Goal: Task Accomplishment & Management: Complete application form

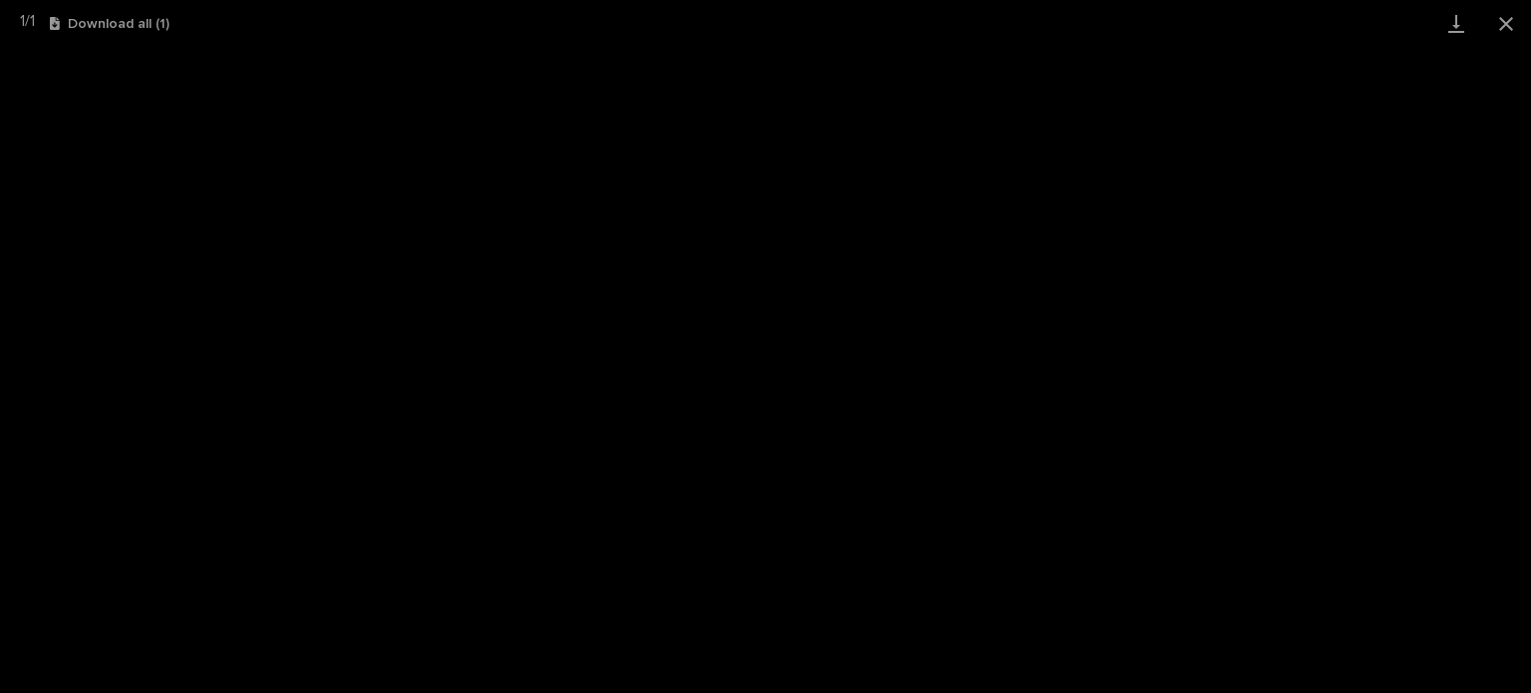
scroll to position [299, 0]
drag, startPoint x: 0, startPoint y: 0, endPoint x: 1504, endPoint y: 26, distance: 1503.7
click at [1504, 26] on button "Close gallery" at bounding box center [1507, 23] width 50 height 47
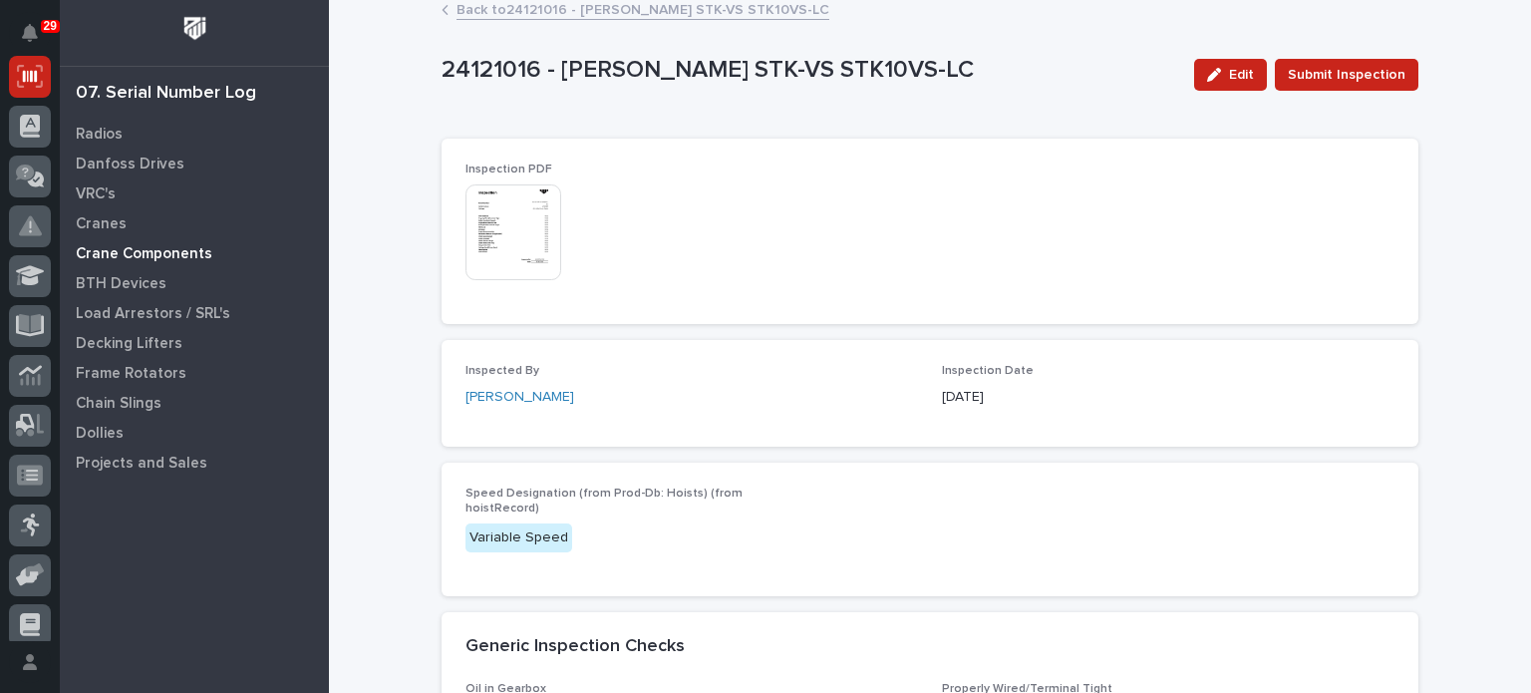
click at [167, 254] on p "Crane Components" at bounding box center [144, 254] width 137 height 18
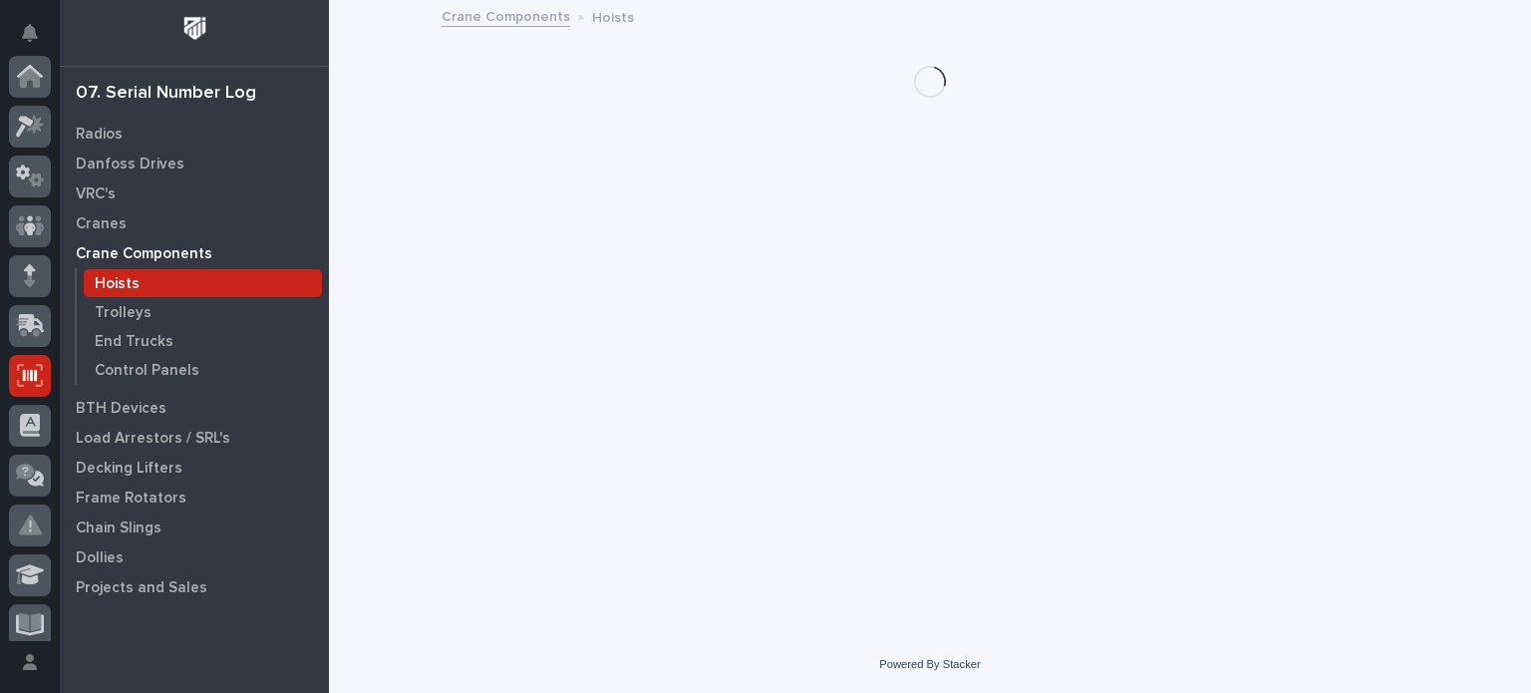
scroll to position [299, 0]
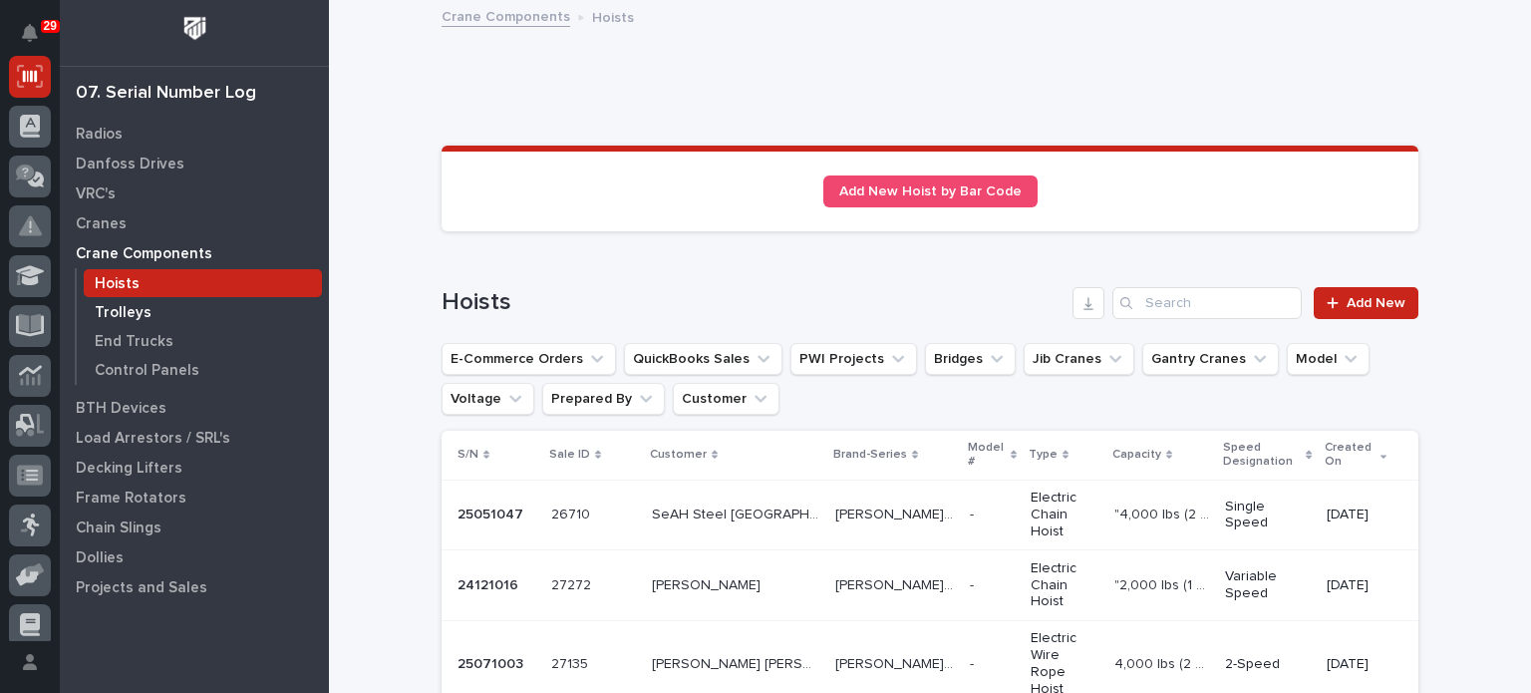
click at [136, 312] on p "Trolleys" at bounding box center [123, 313] width 57 height 18
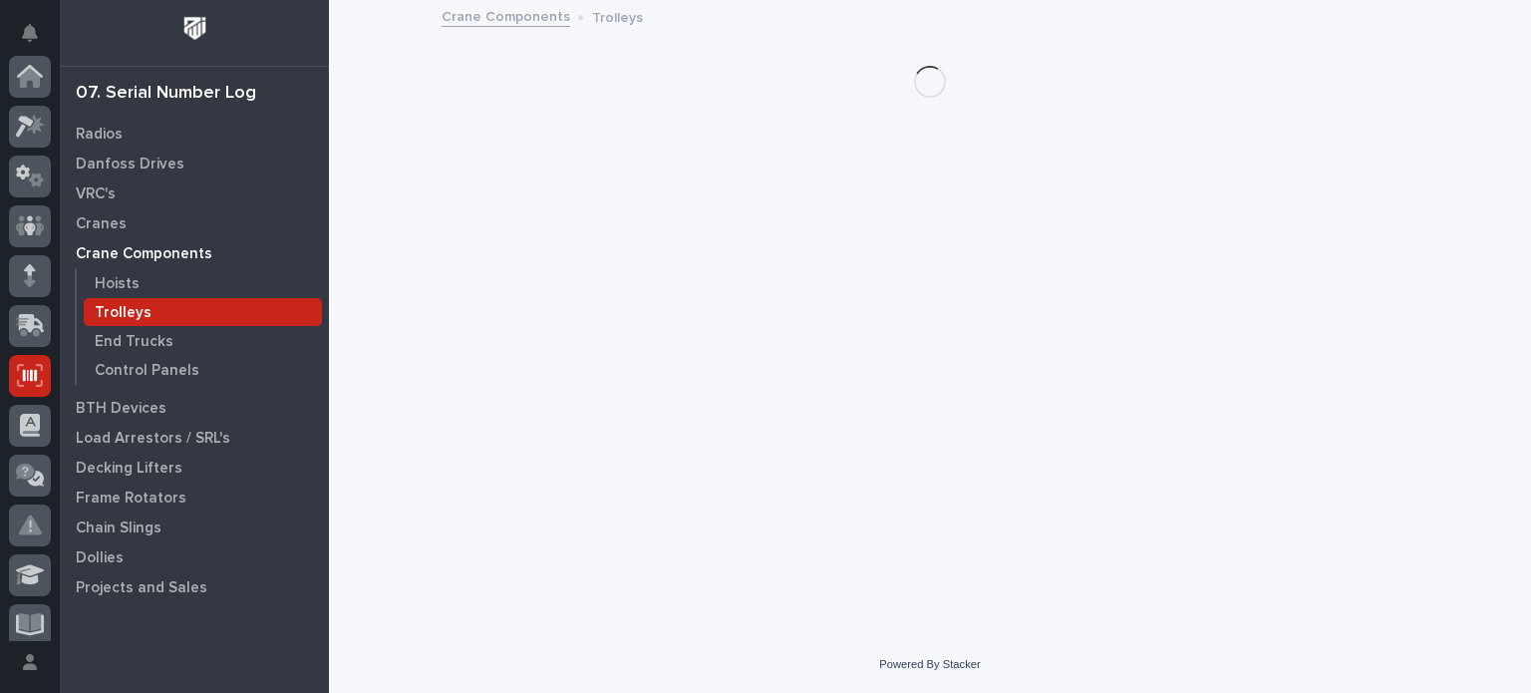
scroll to position [299, 0]
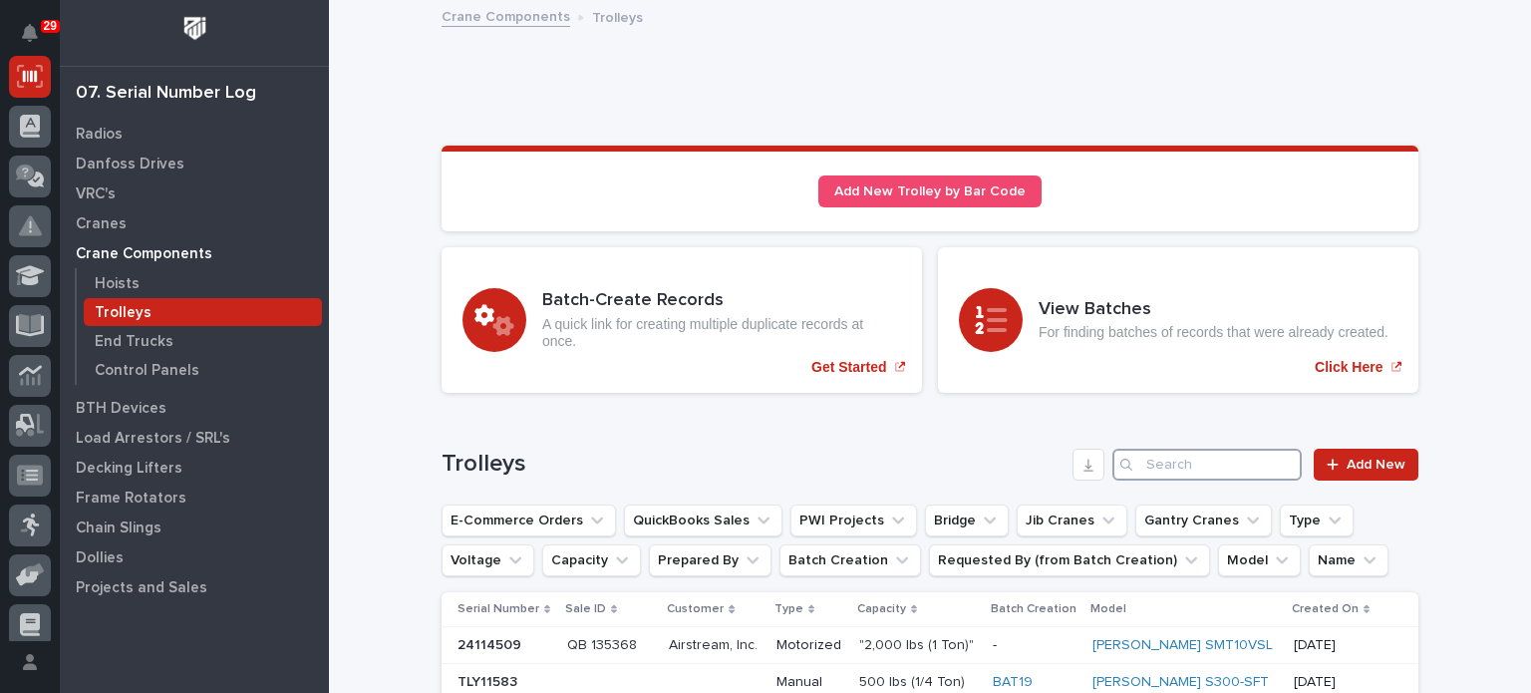
click at [1153, 474] on input "Search" at bounding box center [1207, 465] width 189 height 32
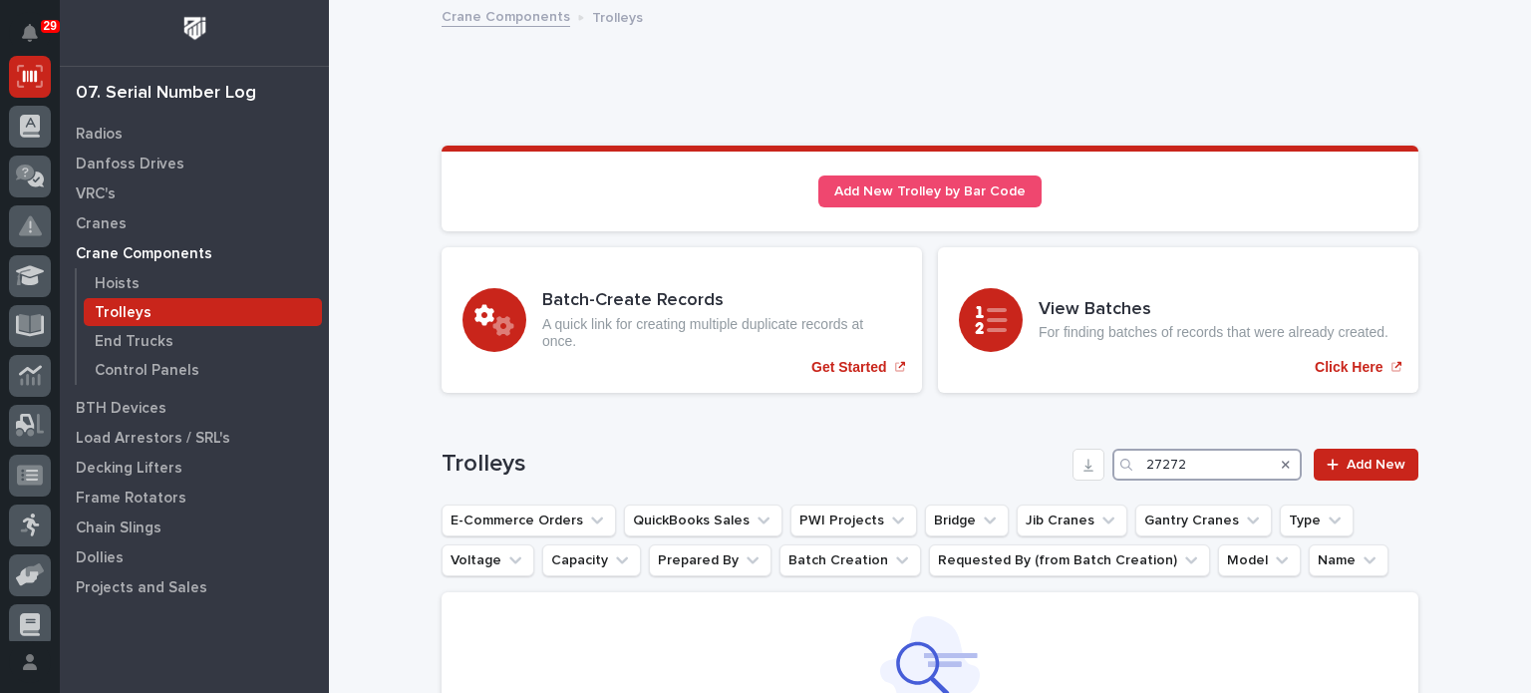
type input "27272"
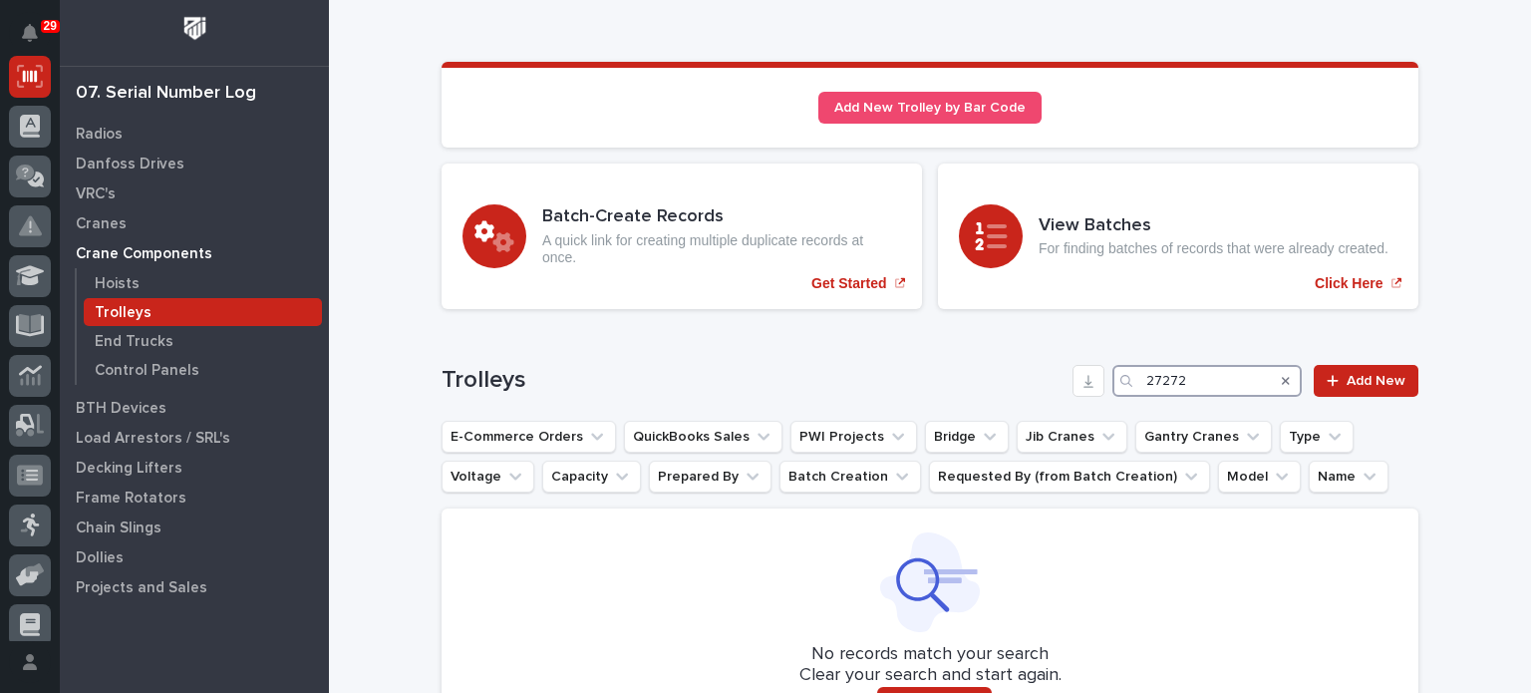
scroll to position [116, 0]
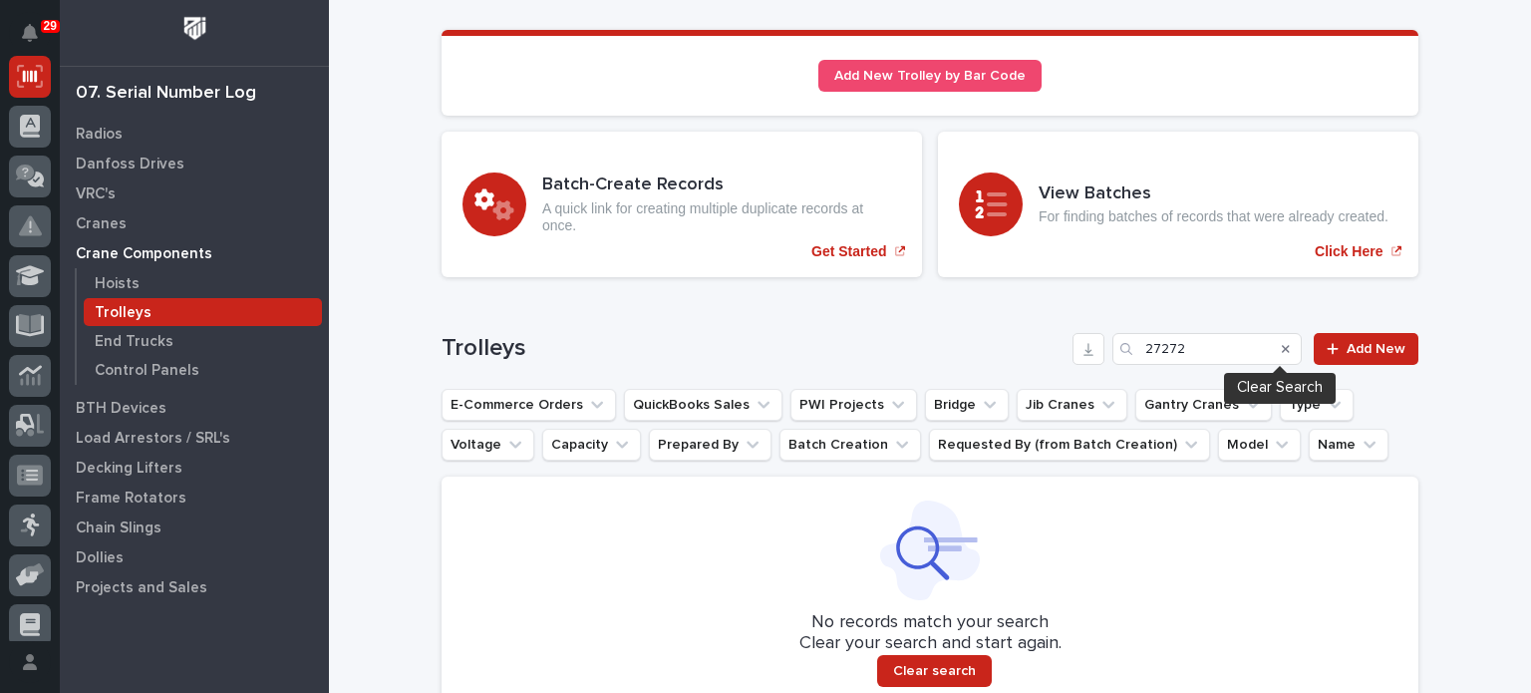
click at [1282, 347] on icon "Search" at bounding box center [1286, 349] width 8 height 8
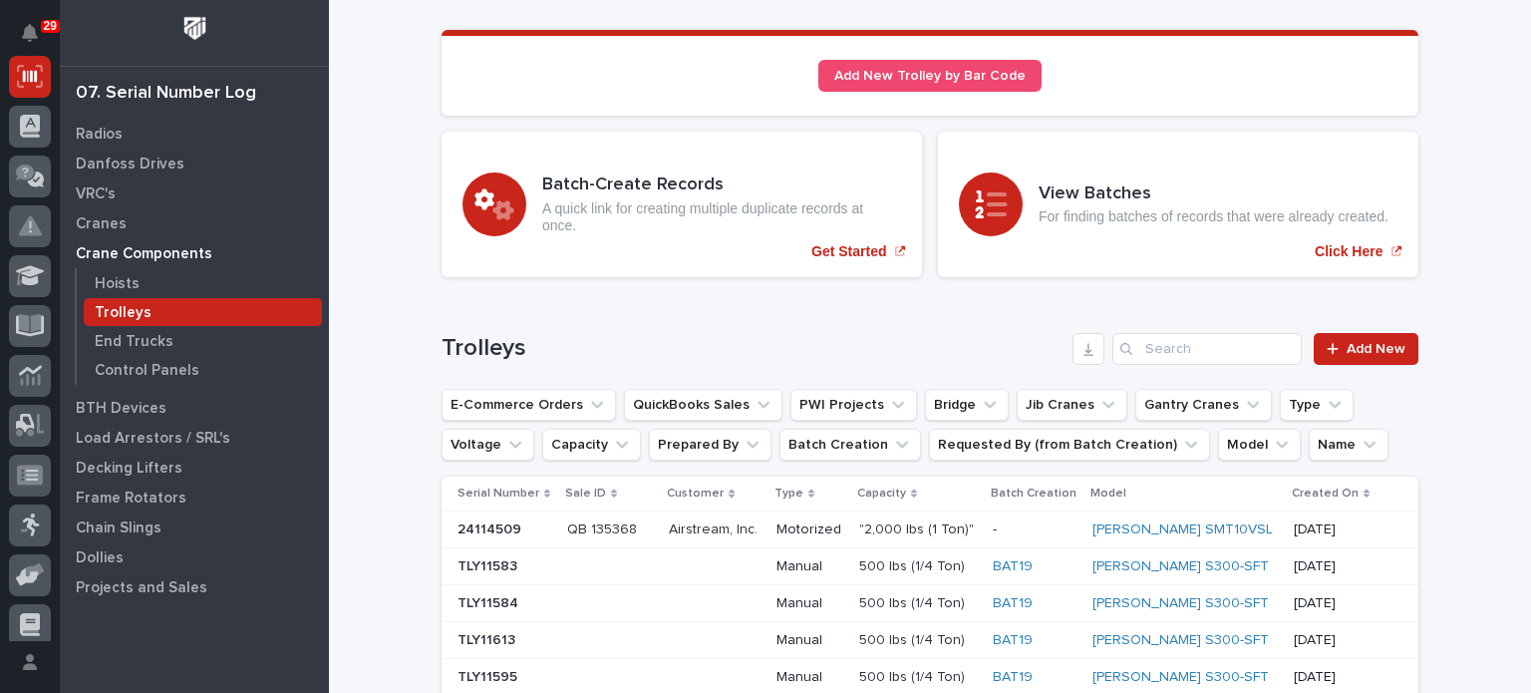
scroll to position [593, 0]
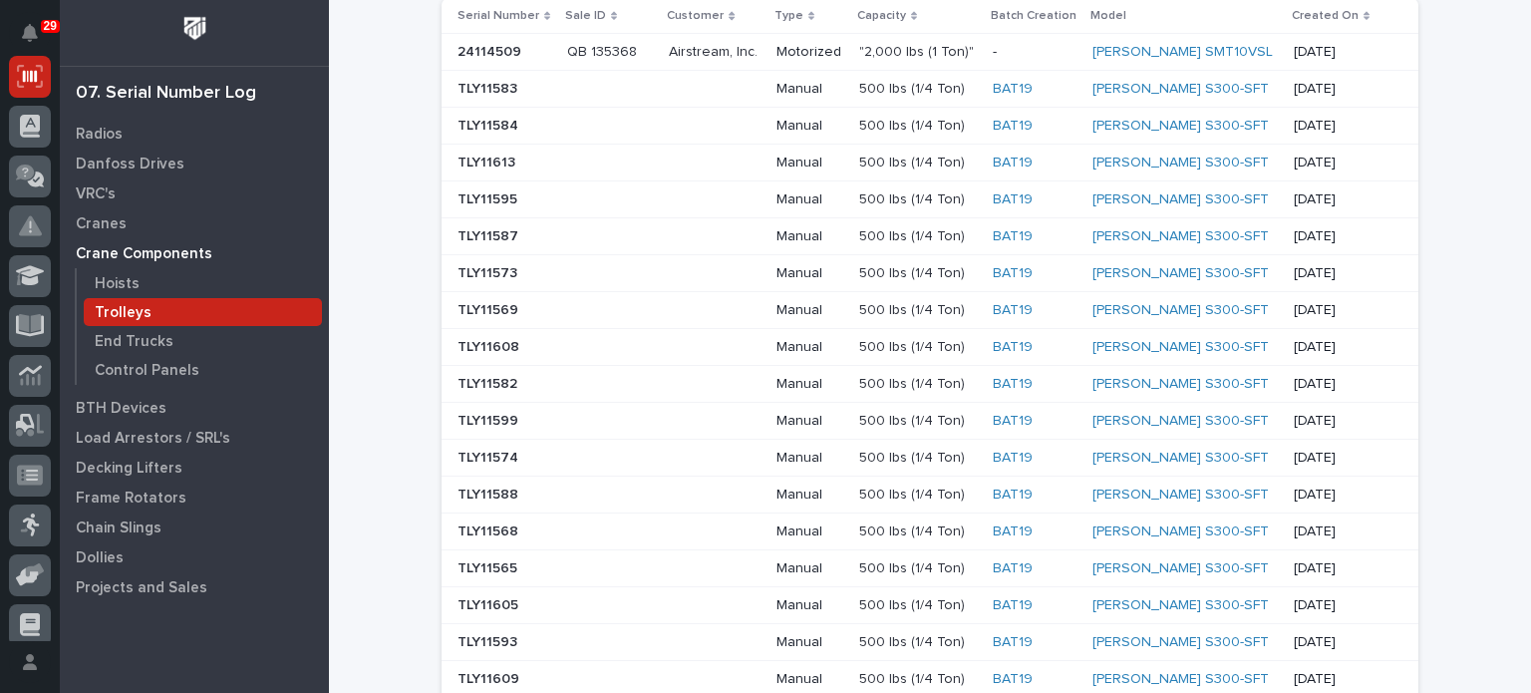
click at [1294, 347] on p "[DATE]" at bounding box center [1332, 347] width 76 height 17
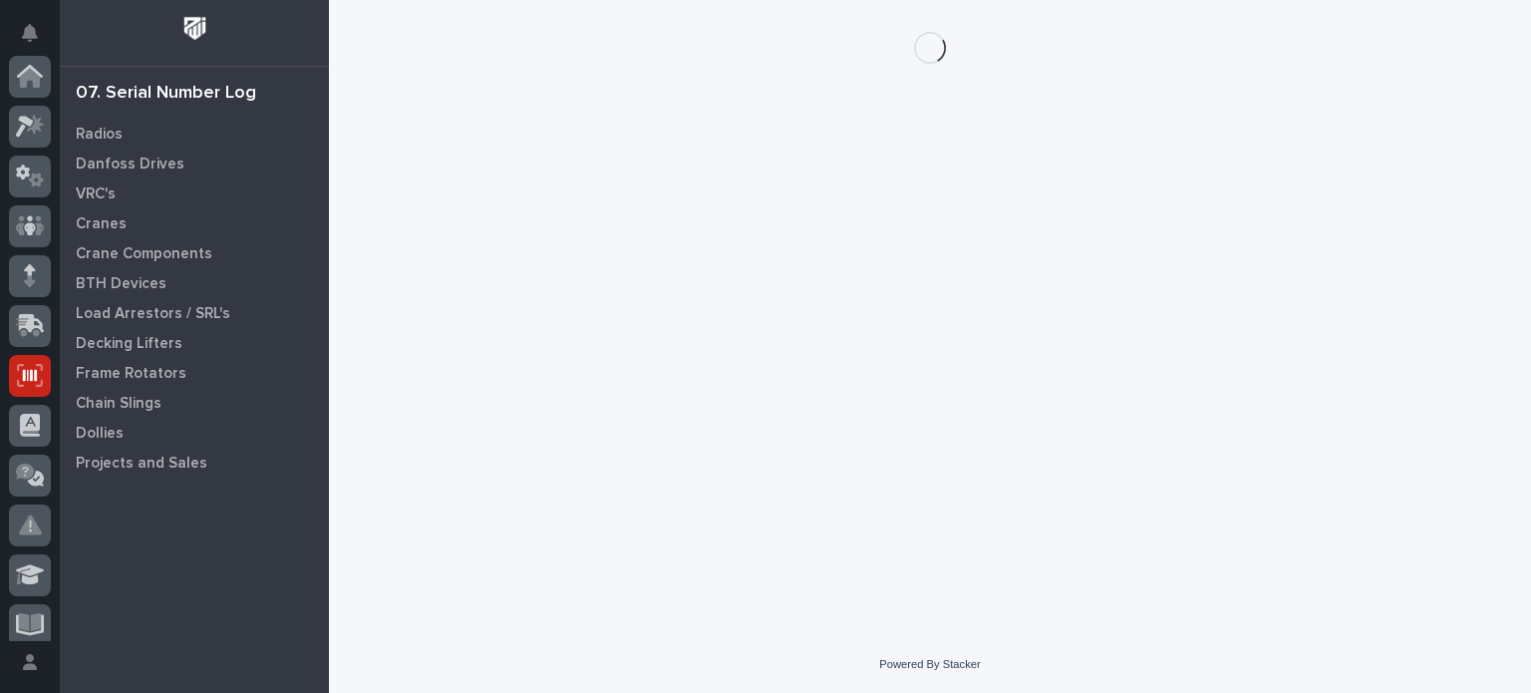
scroll to position [299, 0]
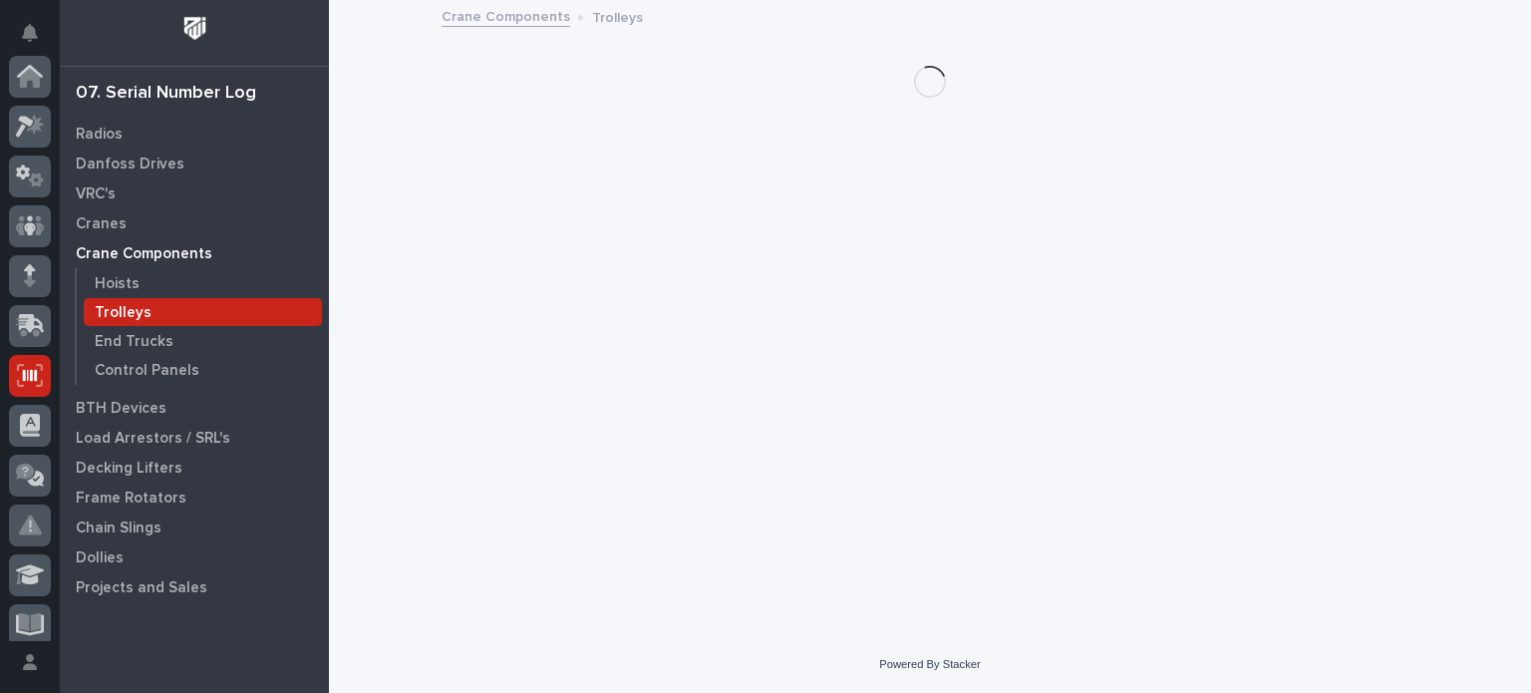
scroll to position [299, 0]
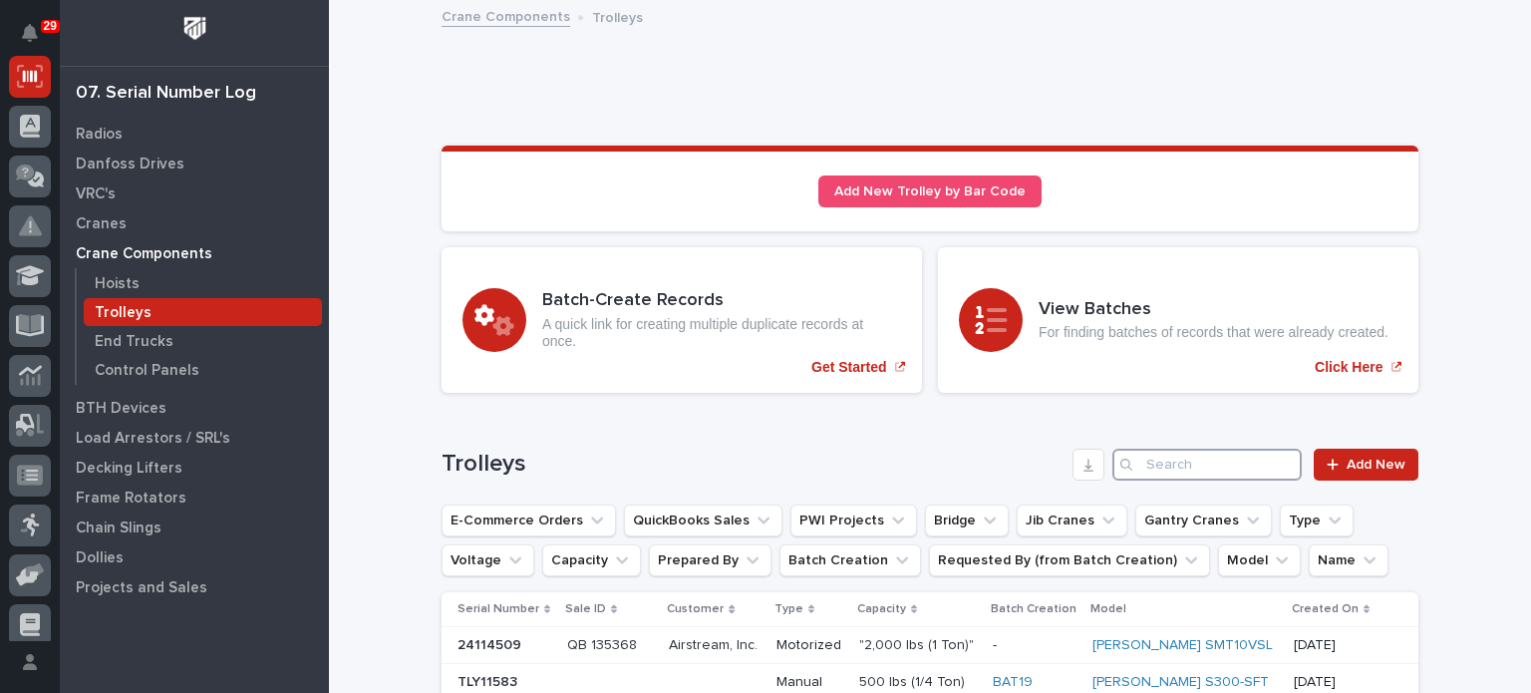
click at [1200, 463] on input "Search" at bounding box center [1207, 465] width 189 height 32
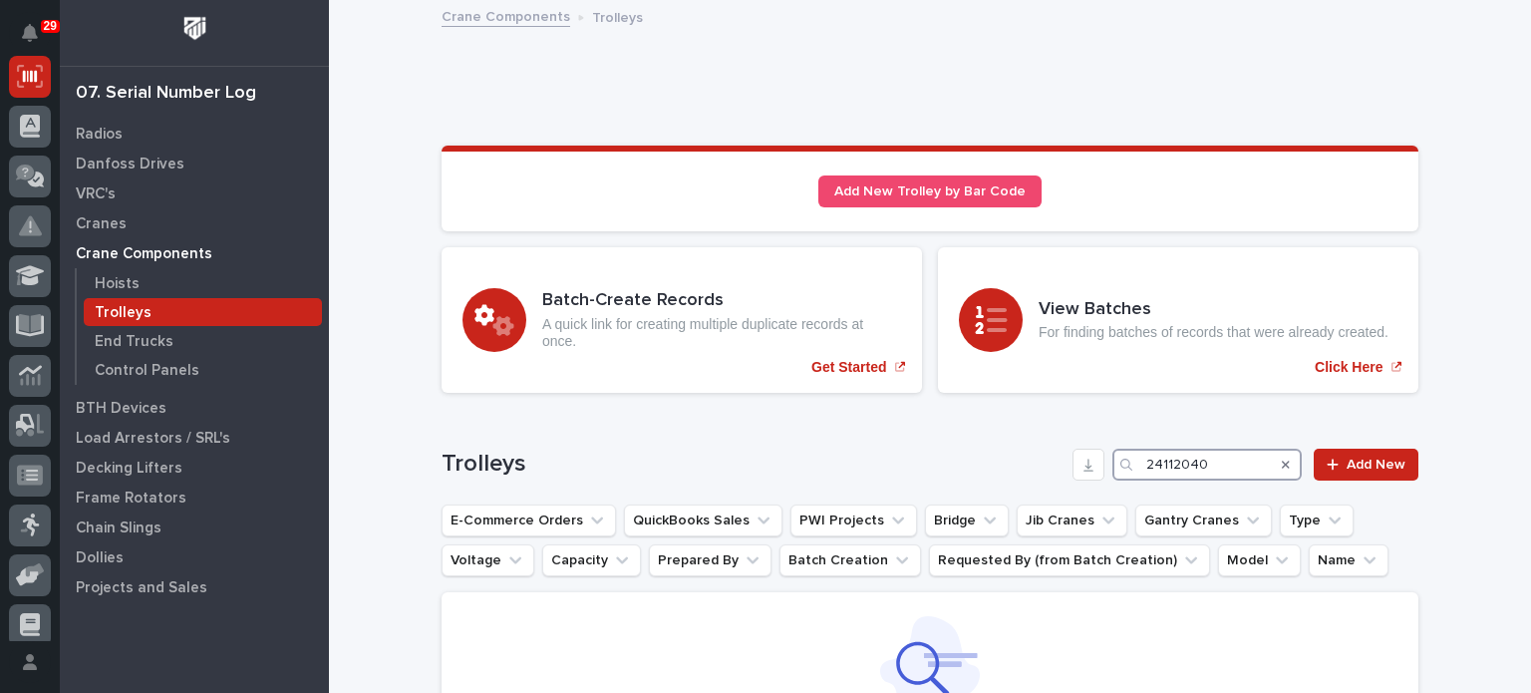
scroll to position [164, 0]
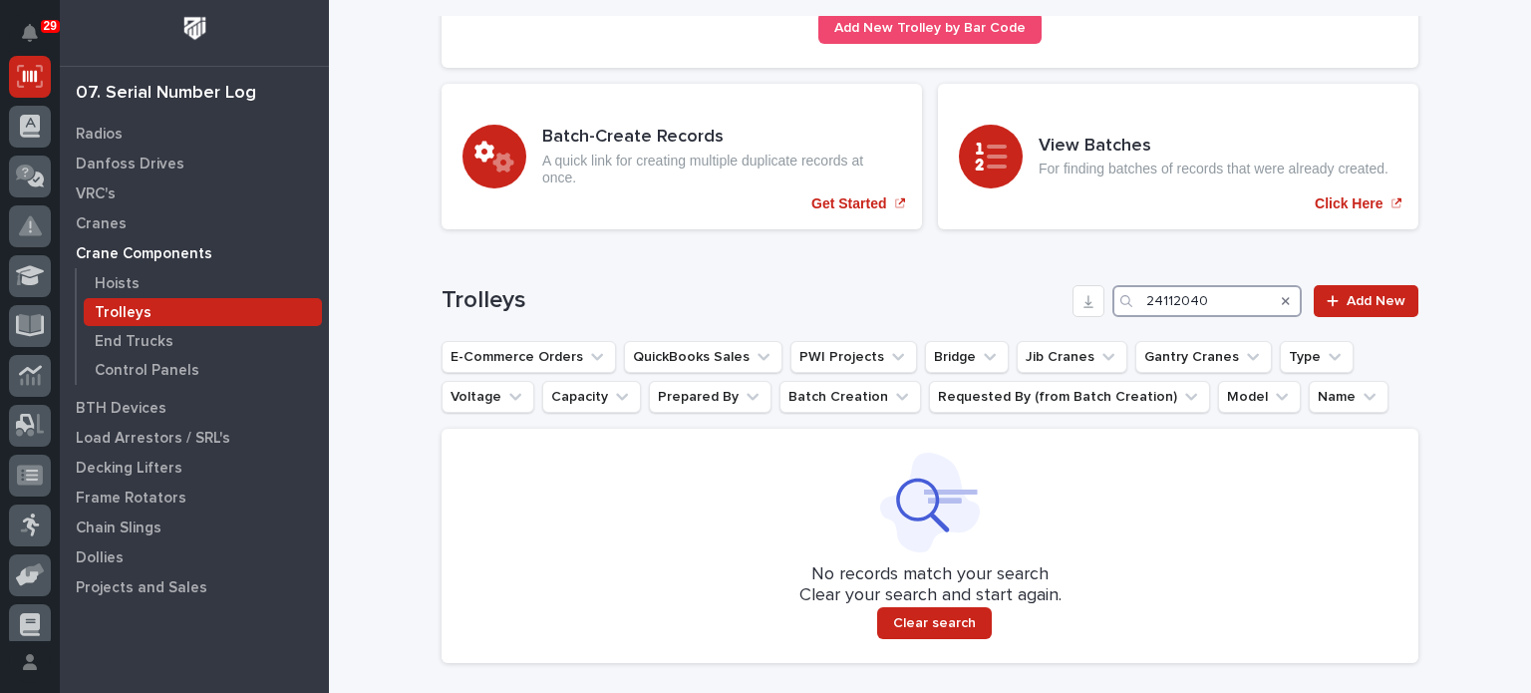
click at [1165, 299] on input "24112040" at bounding box center [1207, 301] width 189 height 32
click at [1169, 296] on input "2412040" at bounding box center [1207, 301] width 189 height 32
type input "24121040"
click at [1352, 358] on ul "E-Commerce Orders QuickBooks Sales PWI Projects Bridge Jib Cranes Gantry Cranes…" at bounding box center [930, 377] width 985 height 80
click at [1347, 303] on span "Add New" at bounding box center [1376, 301] width 59 height 14
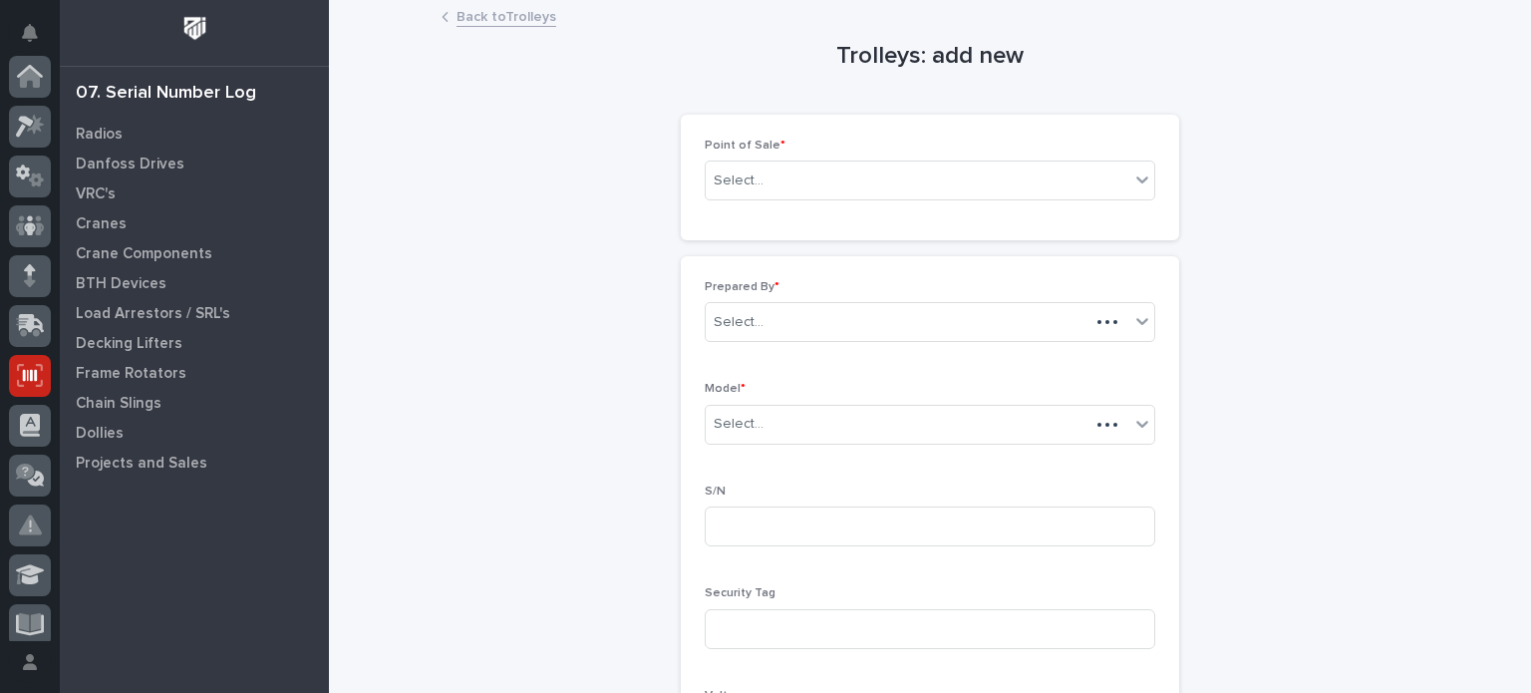
scroll to position [299, 0]
click at [1133, 186] on icon at bounding box center [1143, 179] width 20 height 20
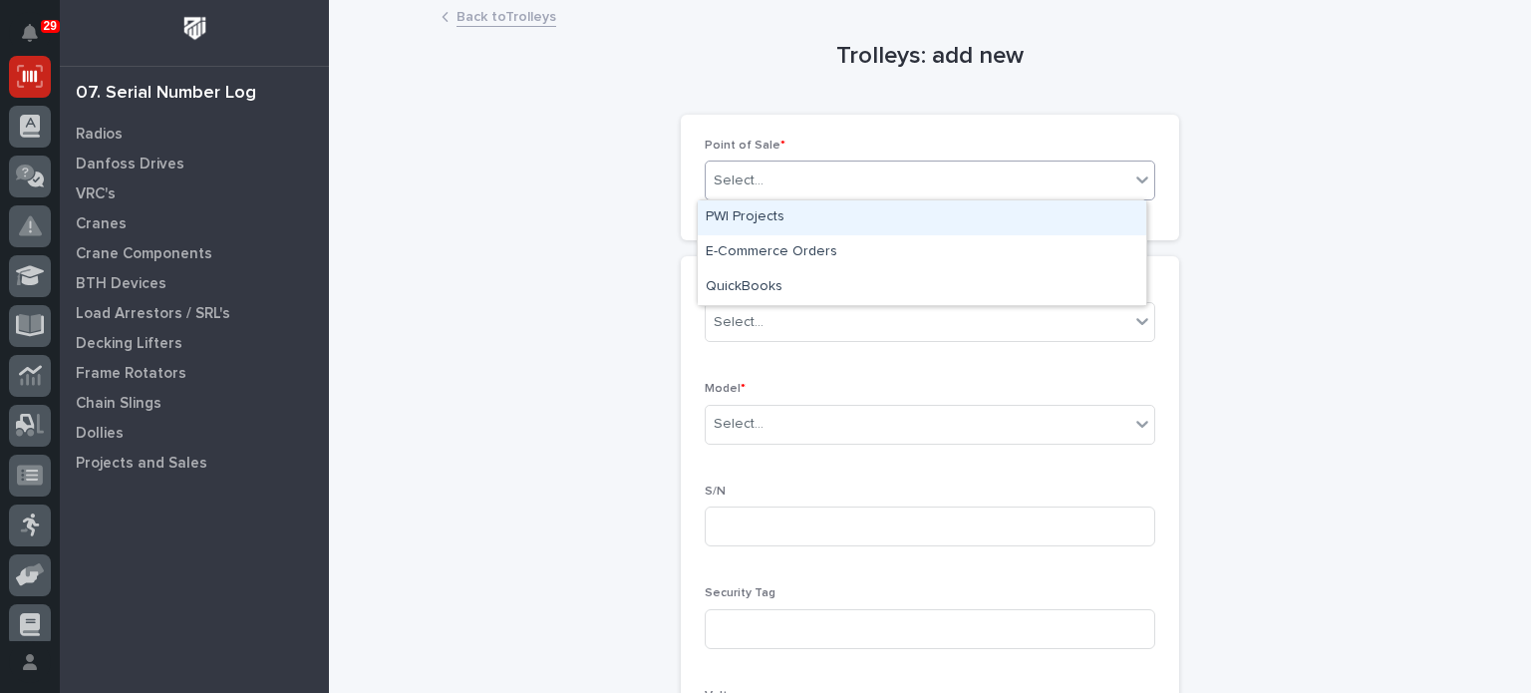
click at [752, 224] on div "PWI Projects" at bounding box center [922, 217] width 449 height 35
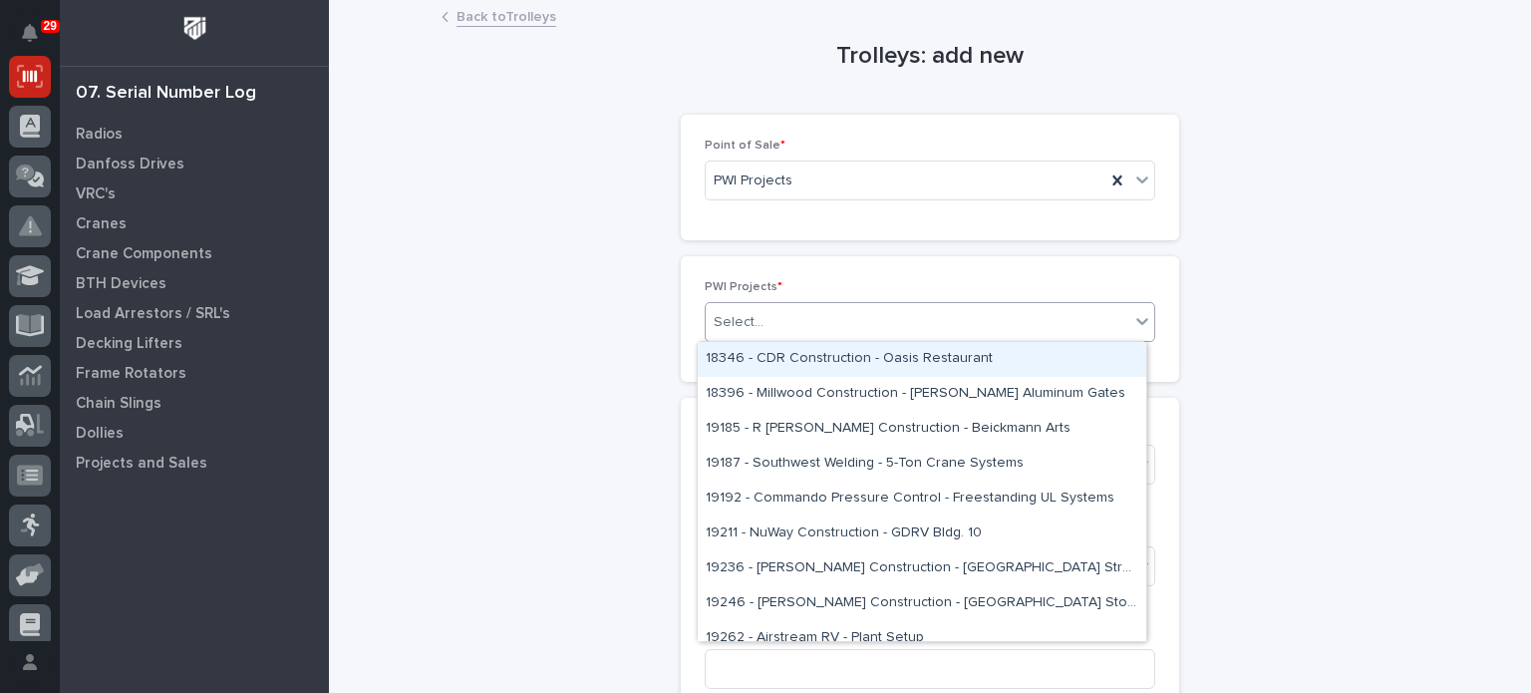
click at [769, 310] on div "Select..." at bounding box center [918, 322] width 424 height 33
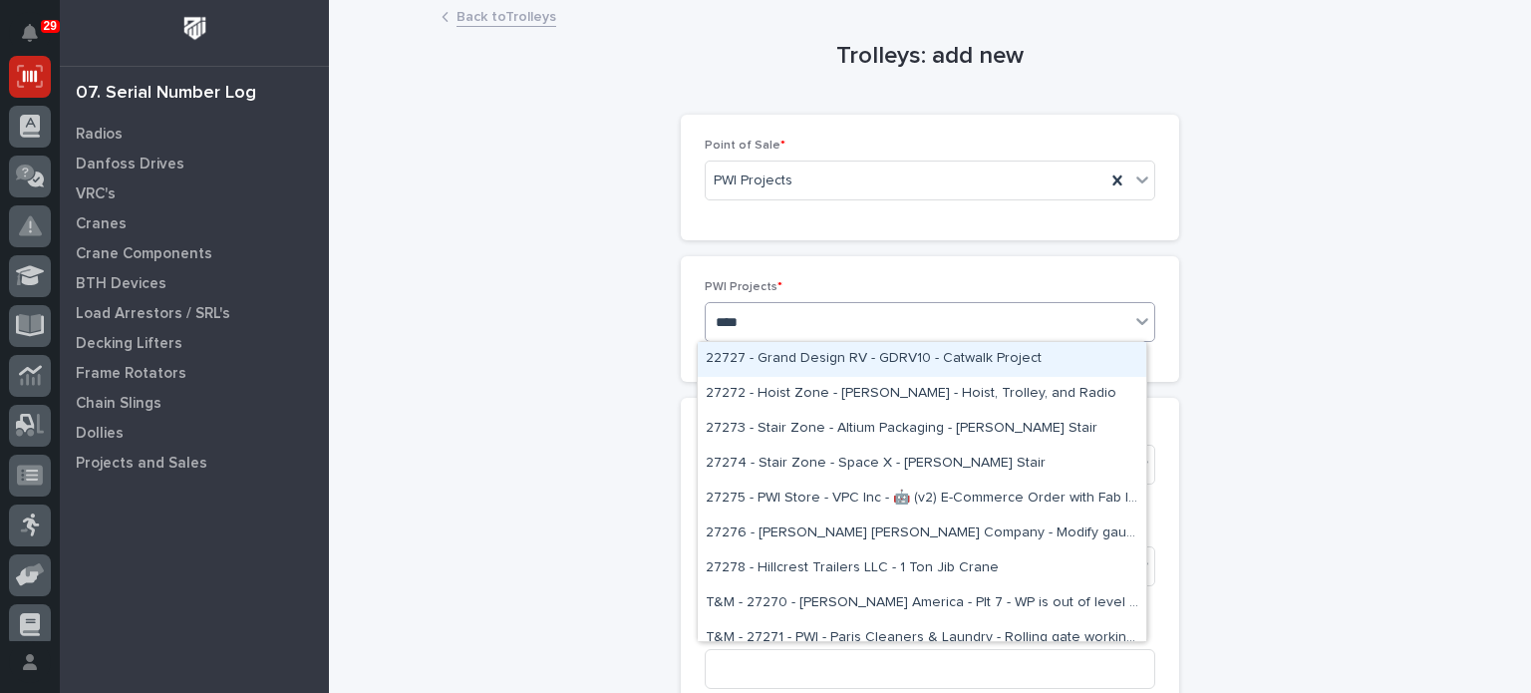
type input "*****"
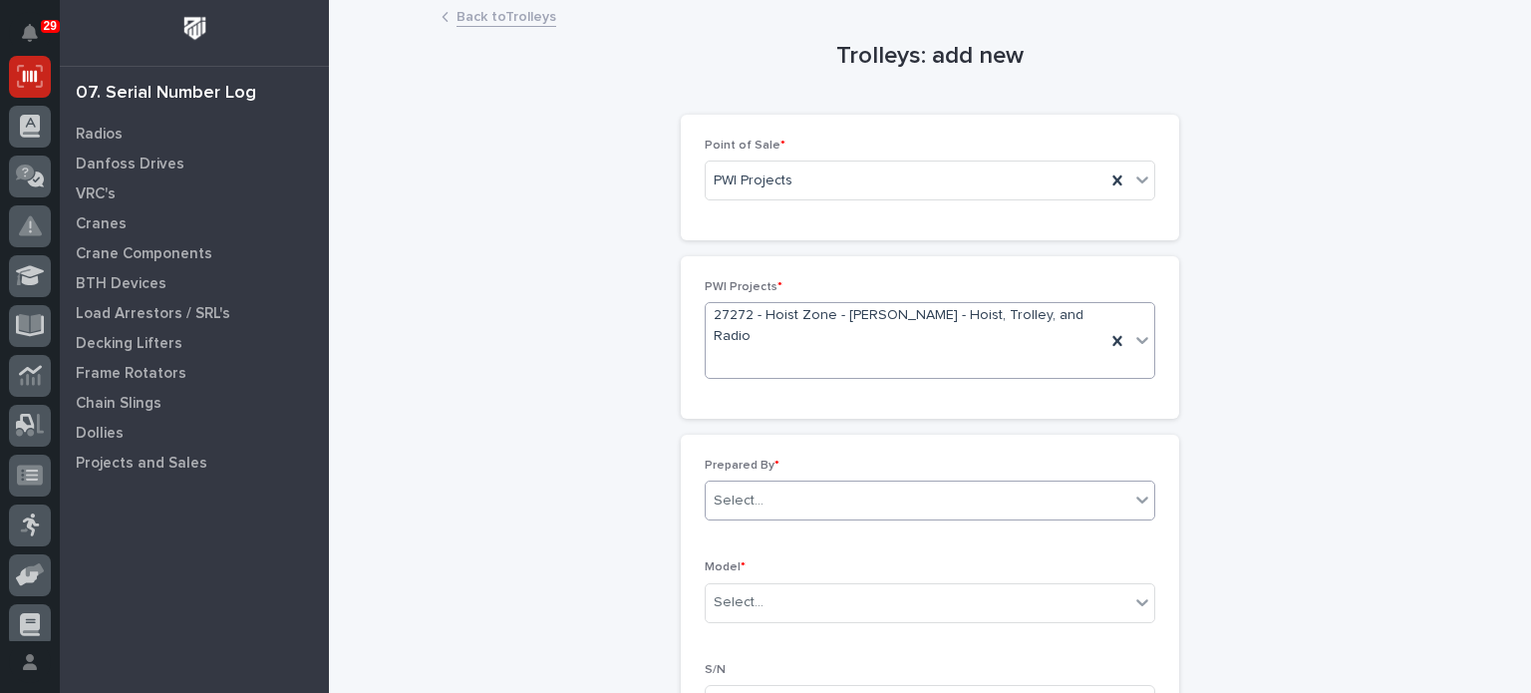
click at [1008, 485] on div "Select..." at bounding box center [918, 501] width 424 height 33
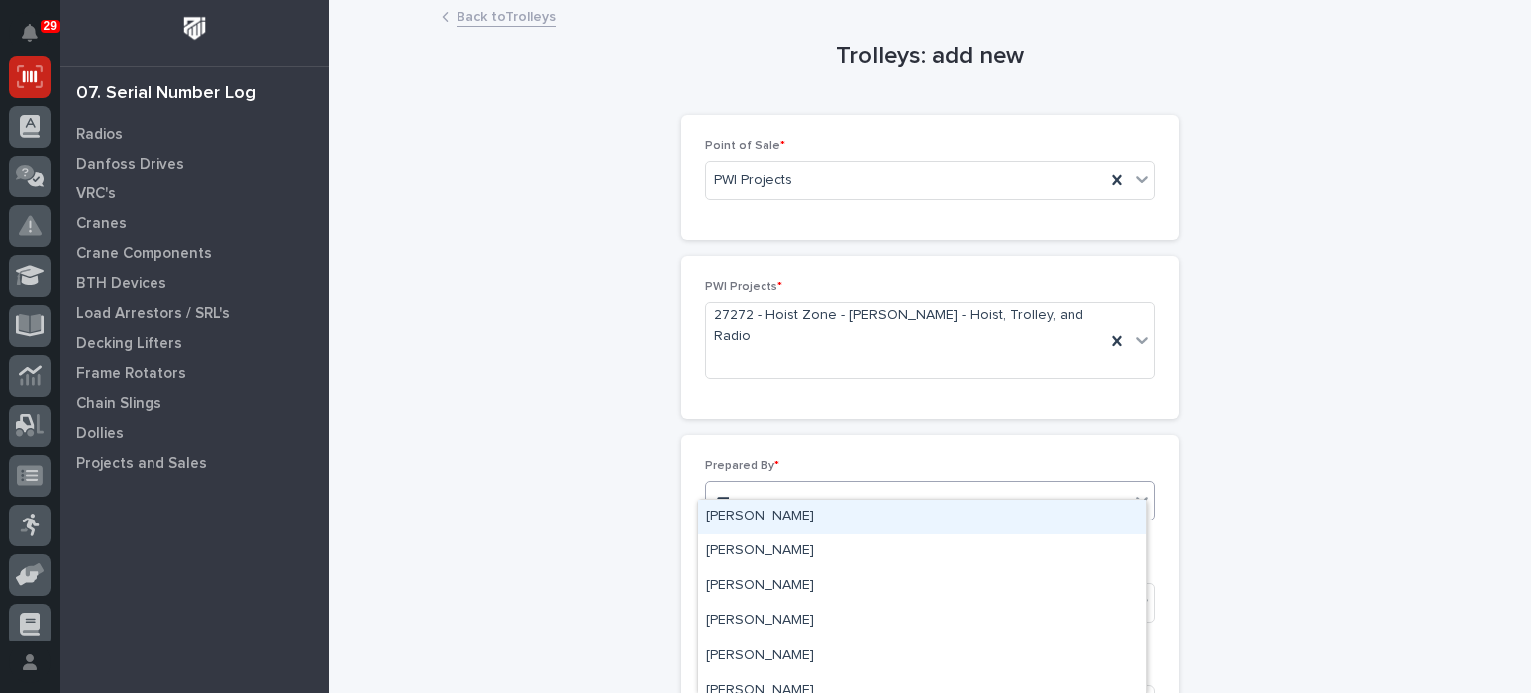
type input "****"
click at [754, 512] on div "[PERSON_NAME]" at bounding box center [922, 517] width 449 height 35
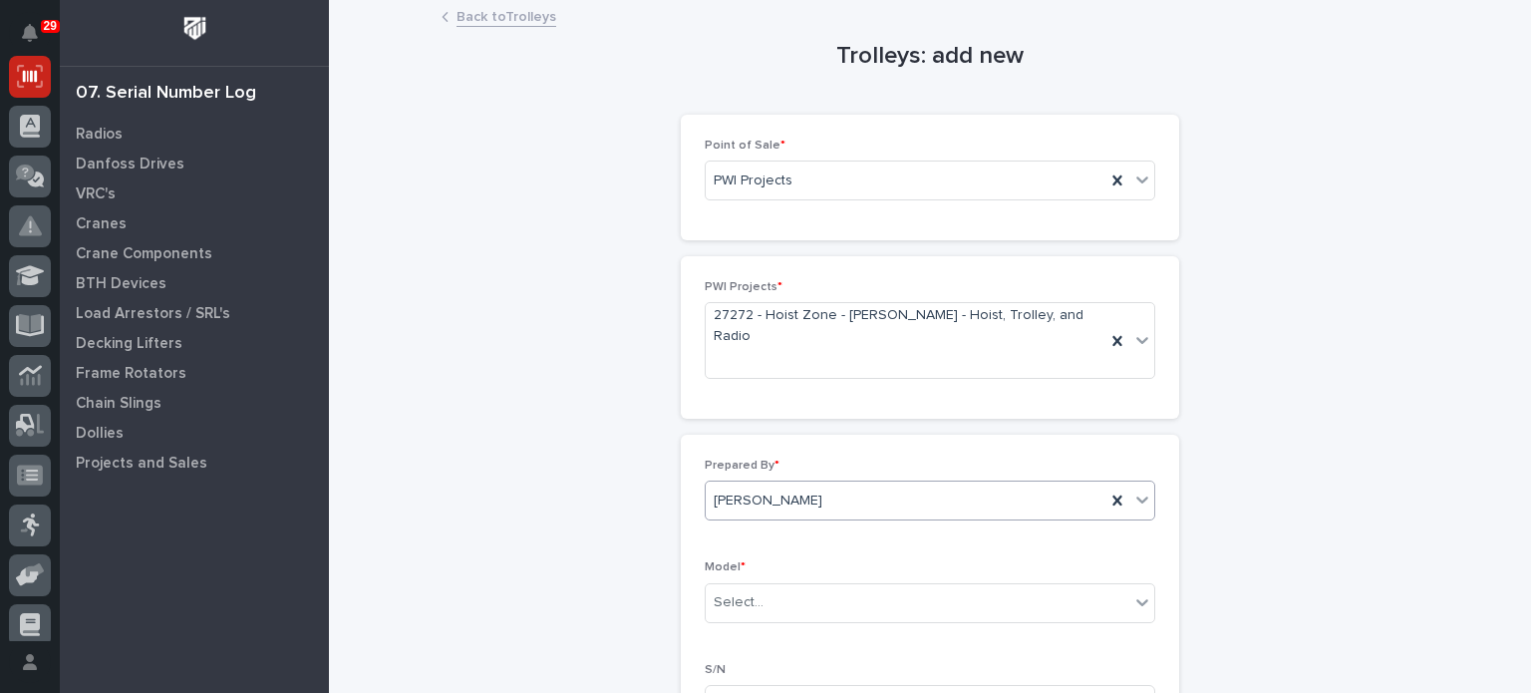
scroll to position [84, 0]
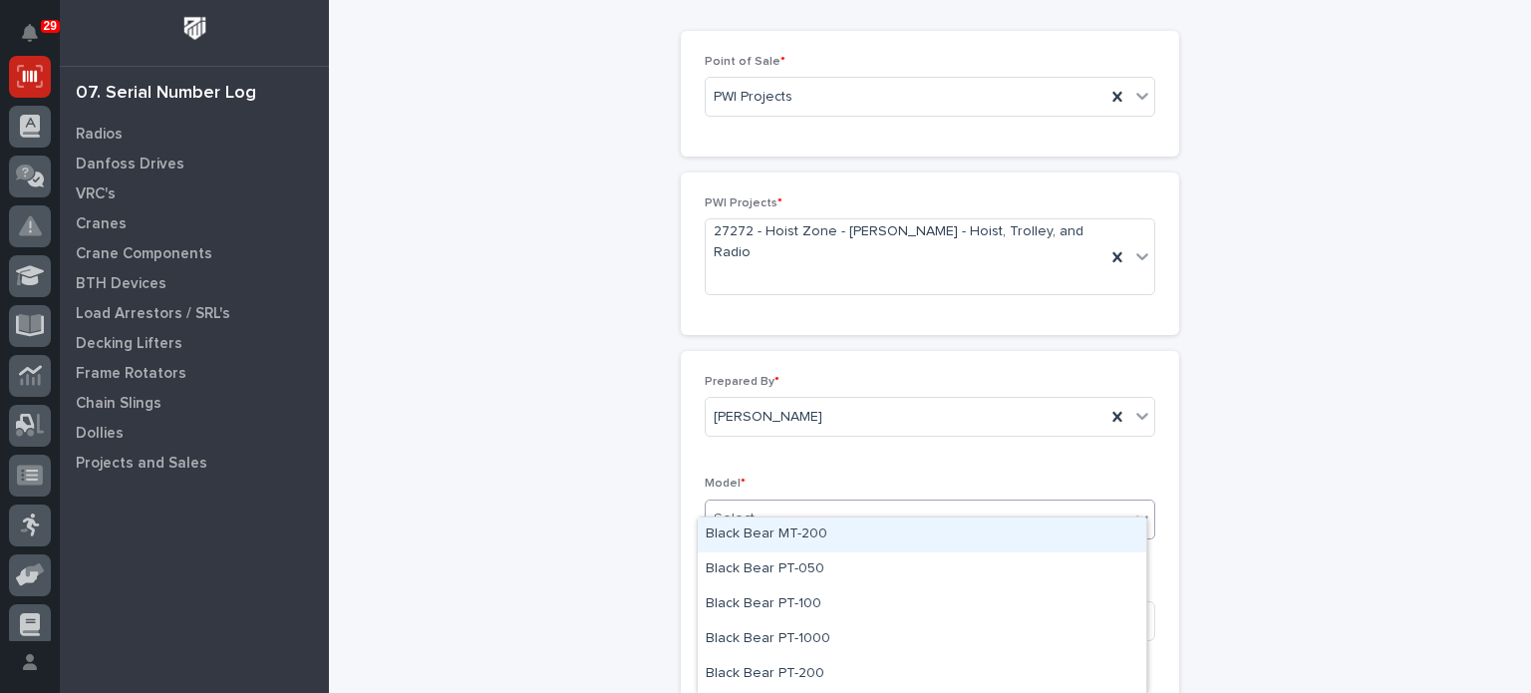
click at [761, 502] on div "Select..." at bounding box center [918, 518] width 424 height 33
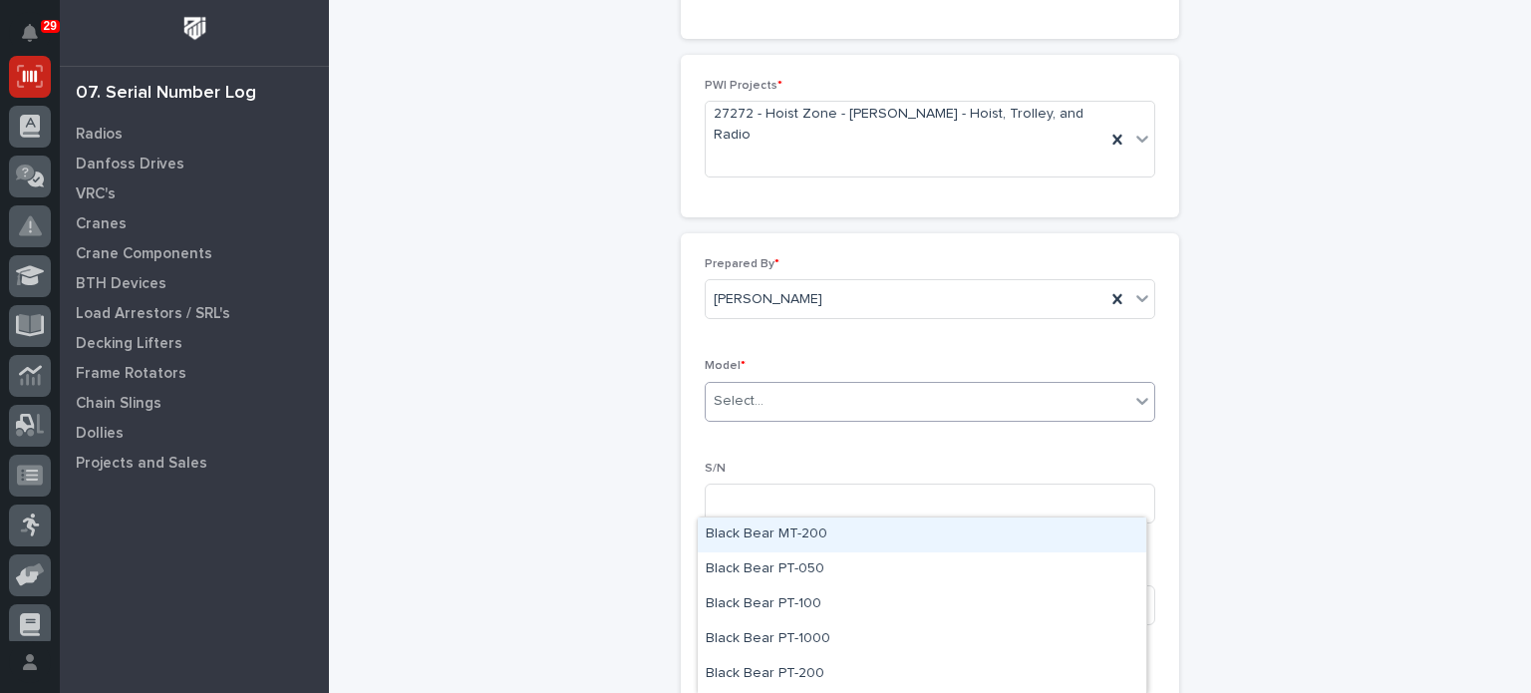
scroll to position [202, 0]
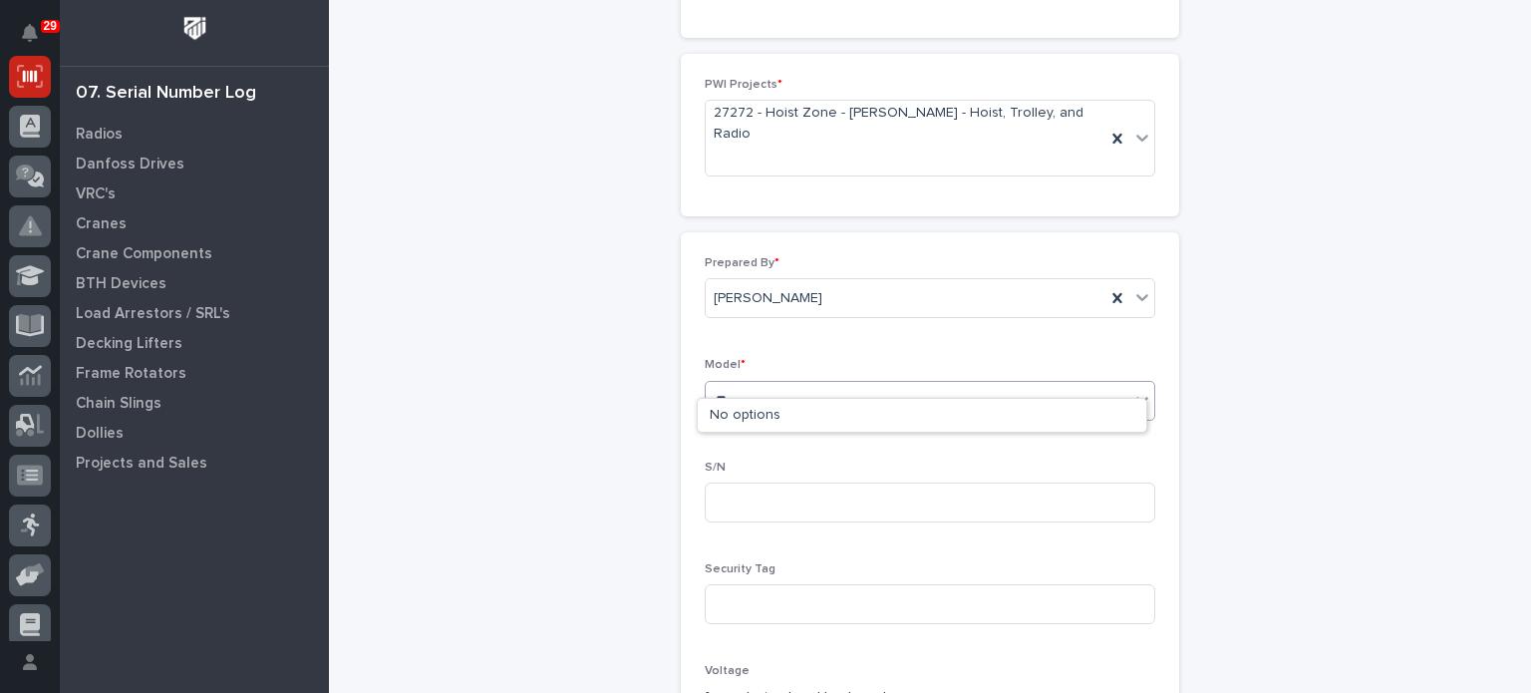
type input "*"
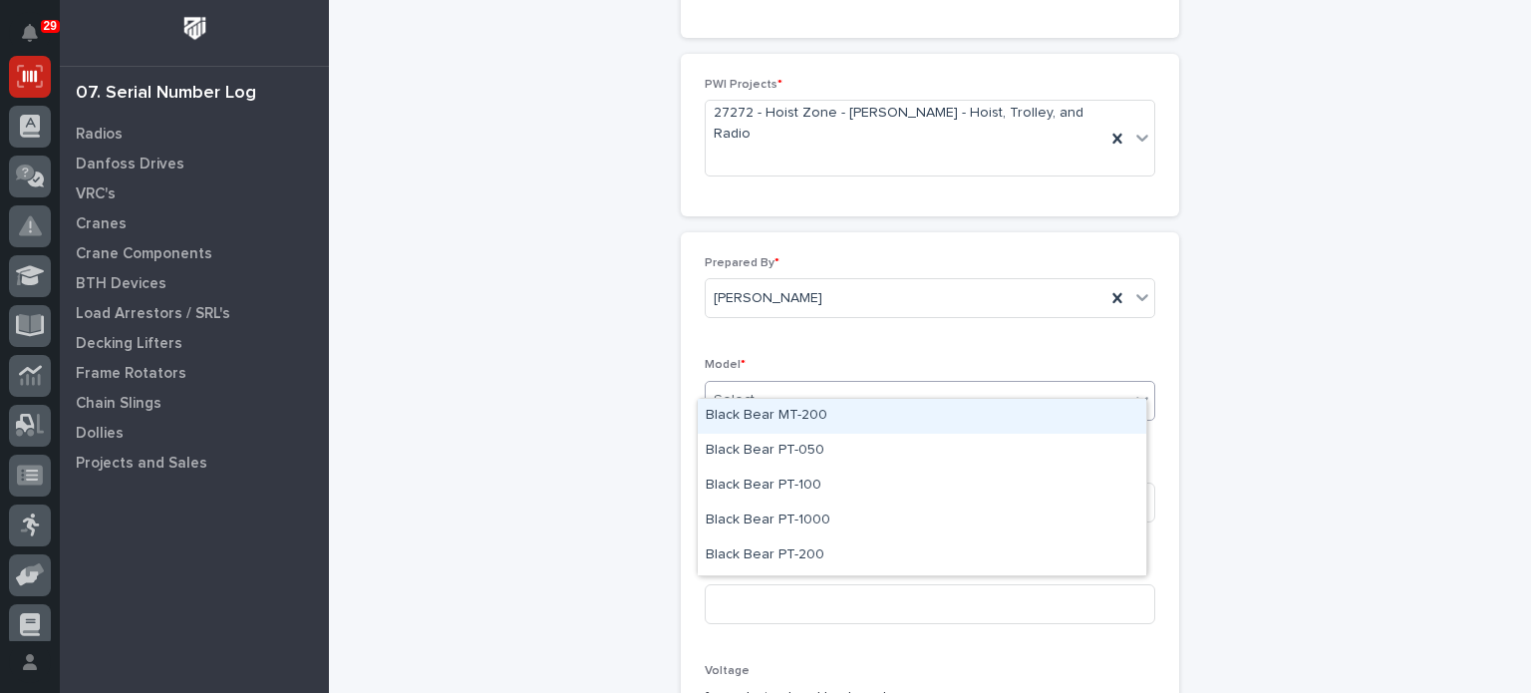
type input "*"
type input "***"
click at [818, 423] on div "[PERSON_NAME] SMT10VS" at bounding box center [922, 416] width 449 height 35
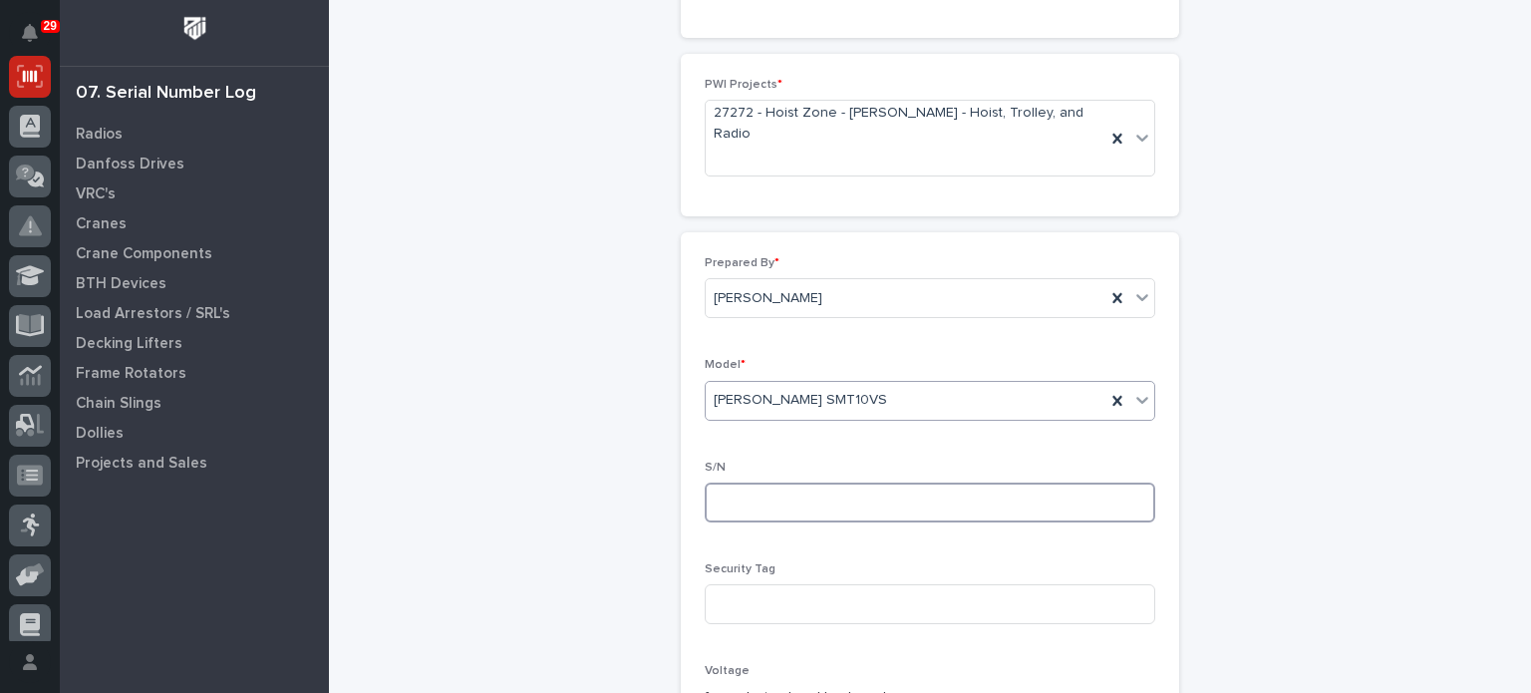
click at [824, 483] on input at bounding box center [930, 503] width 451 height 40
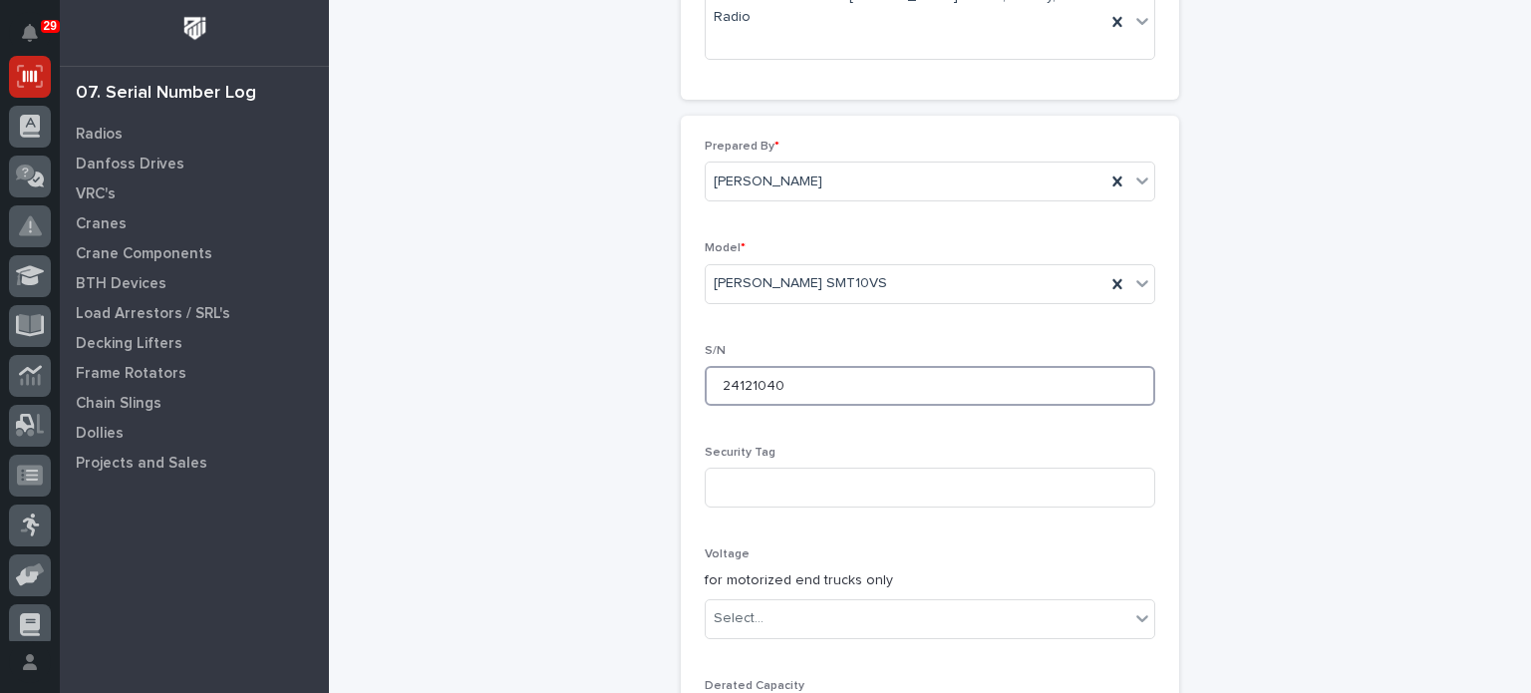
scroll to position [322, 0]
type input "24121040"
drag, startPoint x: 847, startPoint y: 552, endPoint x: 821, endPoint y: 461, distance: 95.6
click at [821, 461] on div "Prepared By * [PERSON_NAME] Model * [PERSON_NAME] SMT10VS S/N 24121040 Security…" at bounding box center [930, 445] width 451 height 617
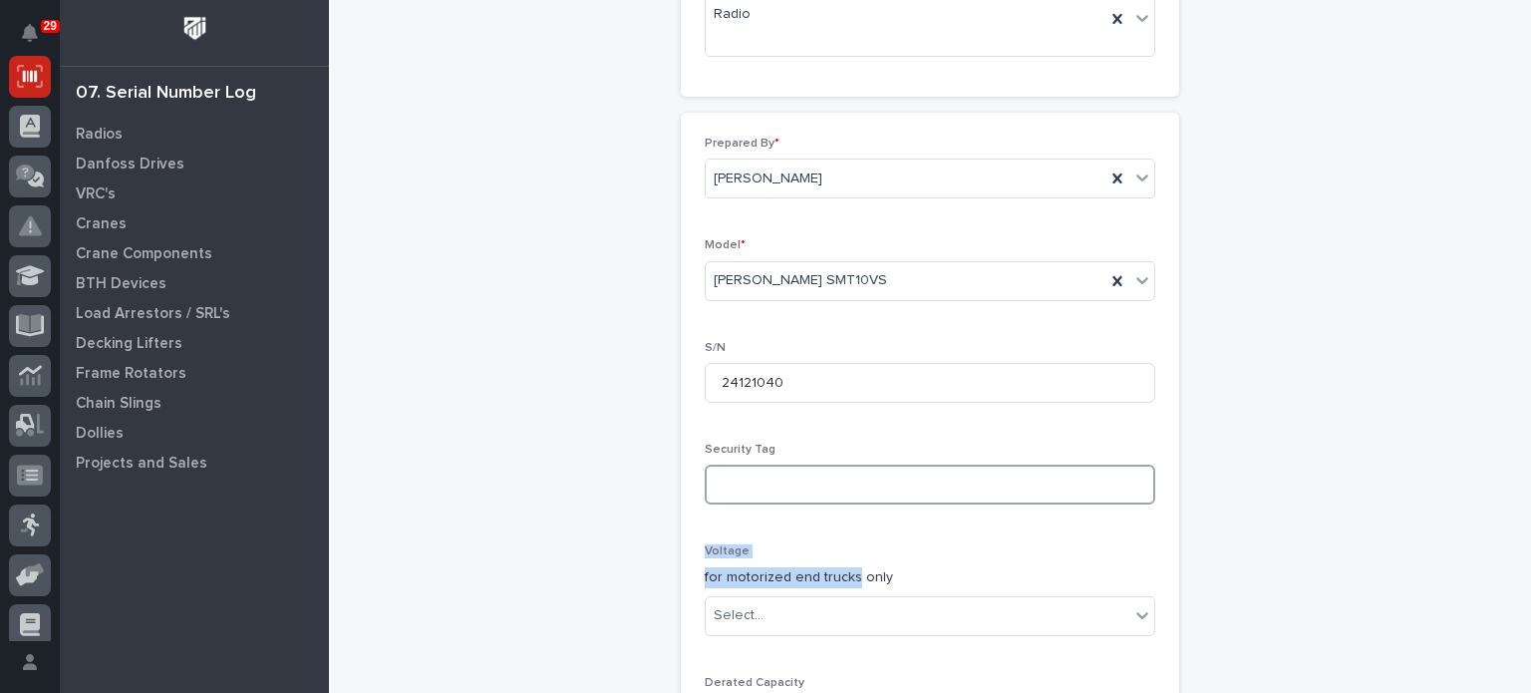
click at [821, 465] on input at bounding box center [930, 485] width 451 height 40
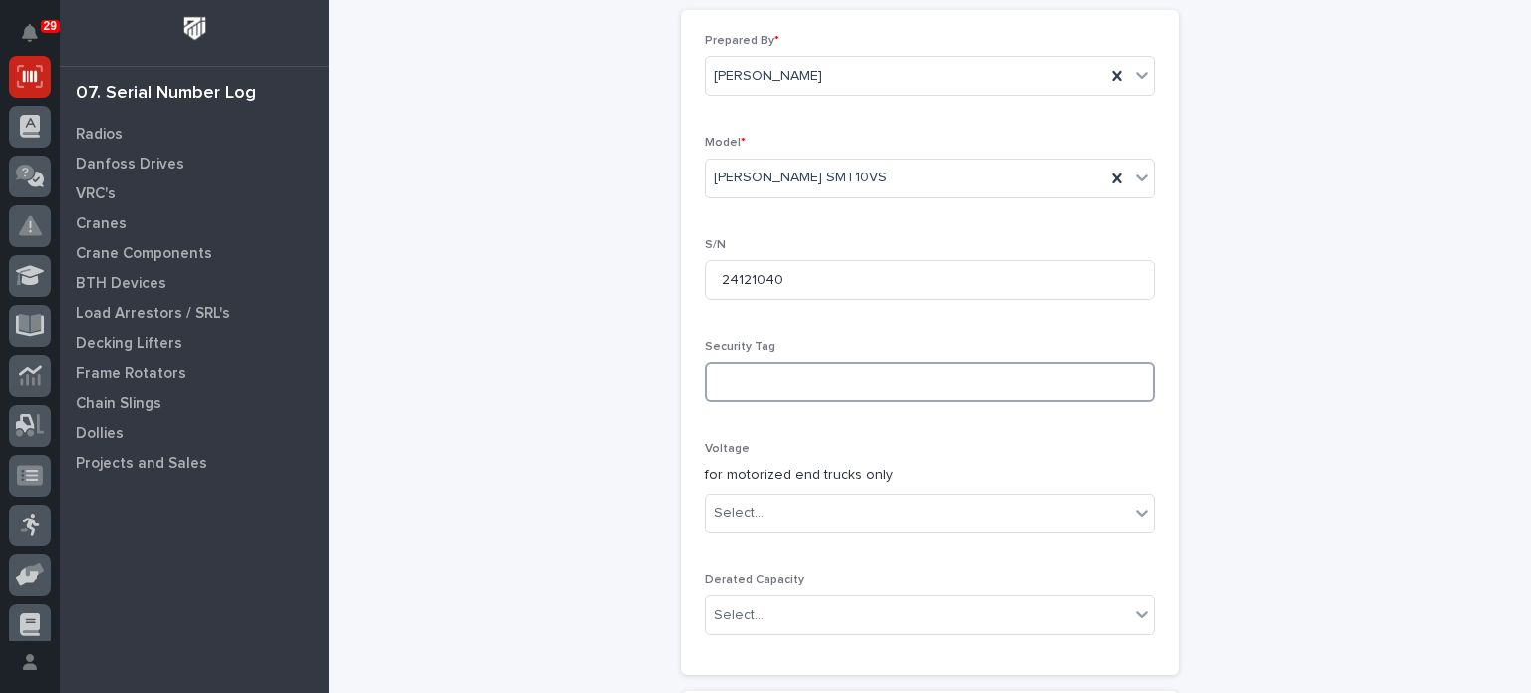
scroll to position [426, 0]
click at [905, 496] on div "Select..." at bounding box center [918, 512] width 424 height 33
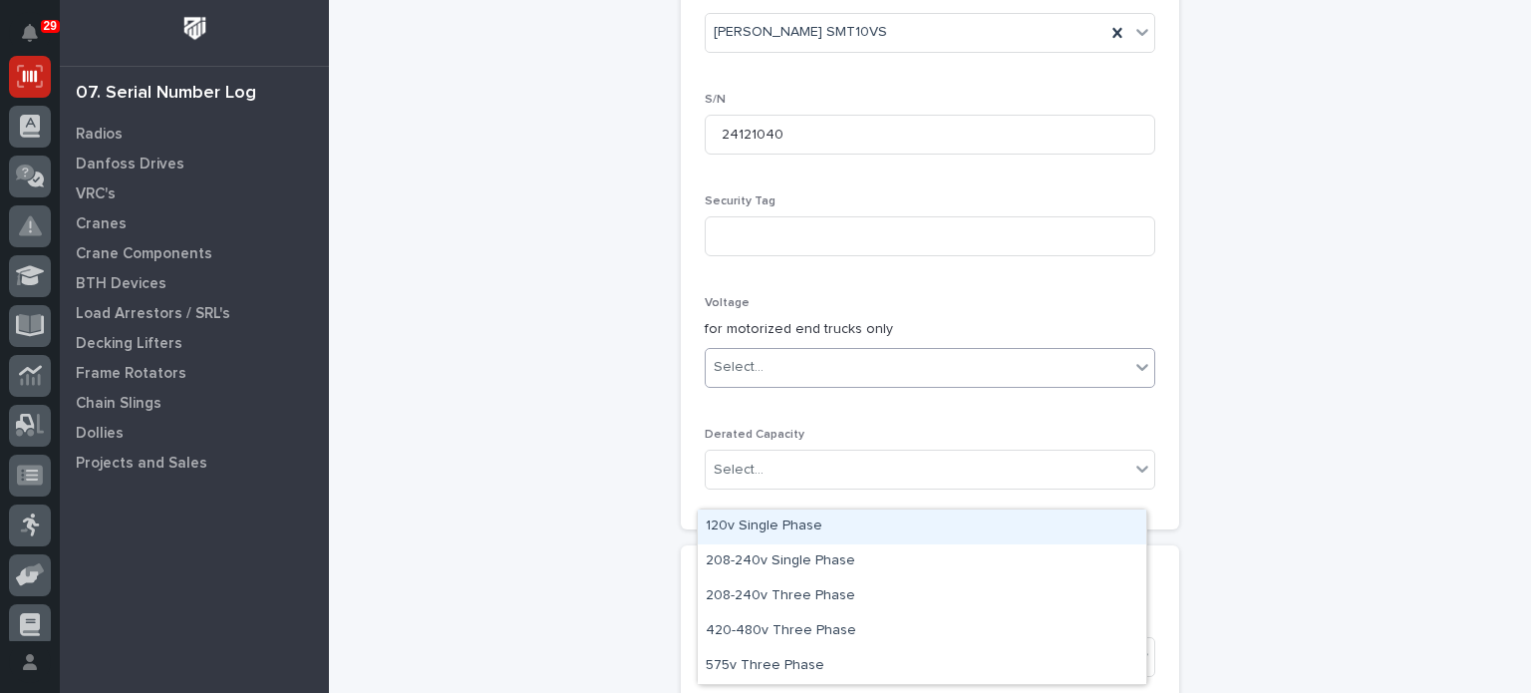
scroll to position [568, 0]
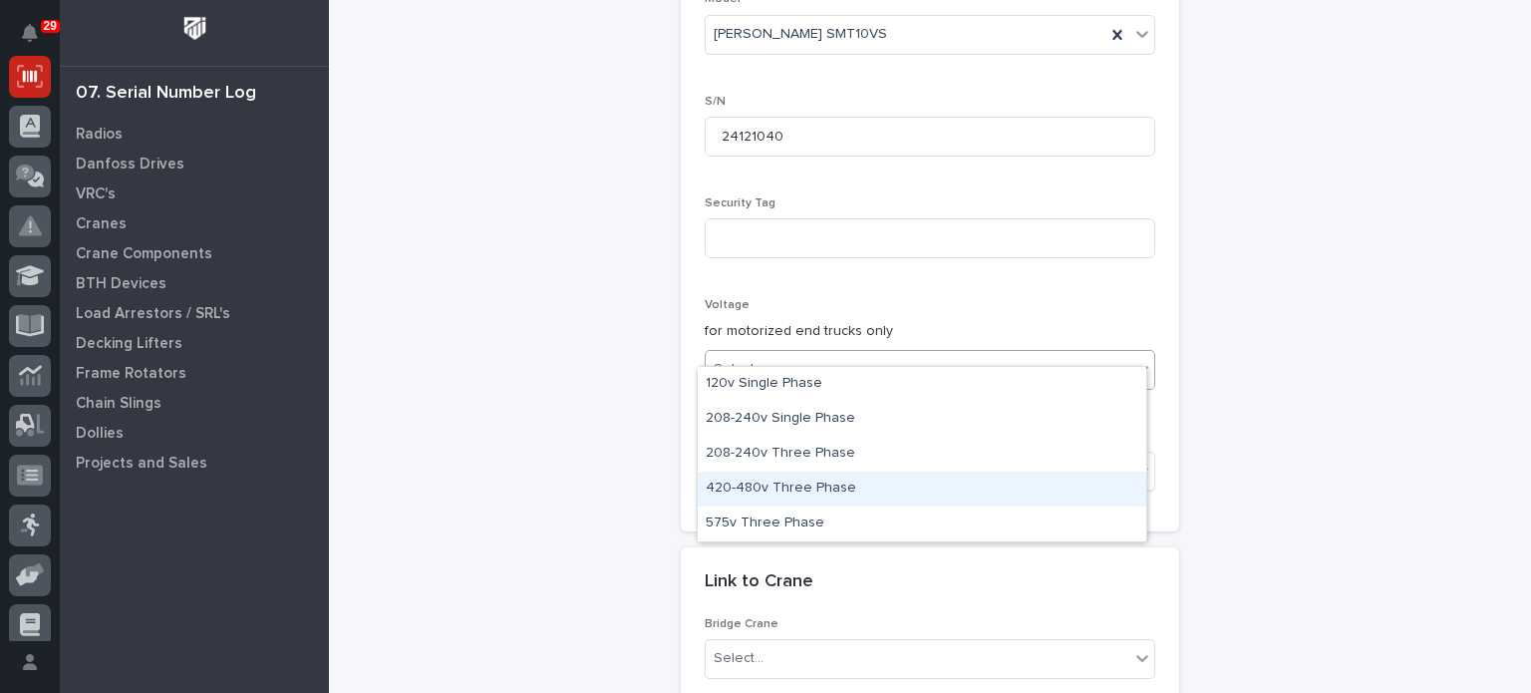
click at [799, 486] on div "420-480v Three Phase" at bounding box center [922, 489] width 449 height 35
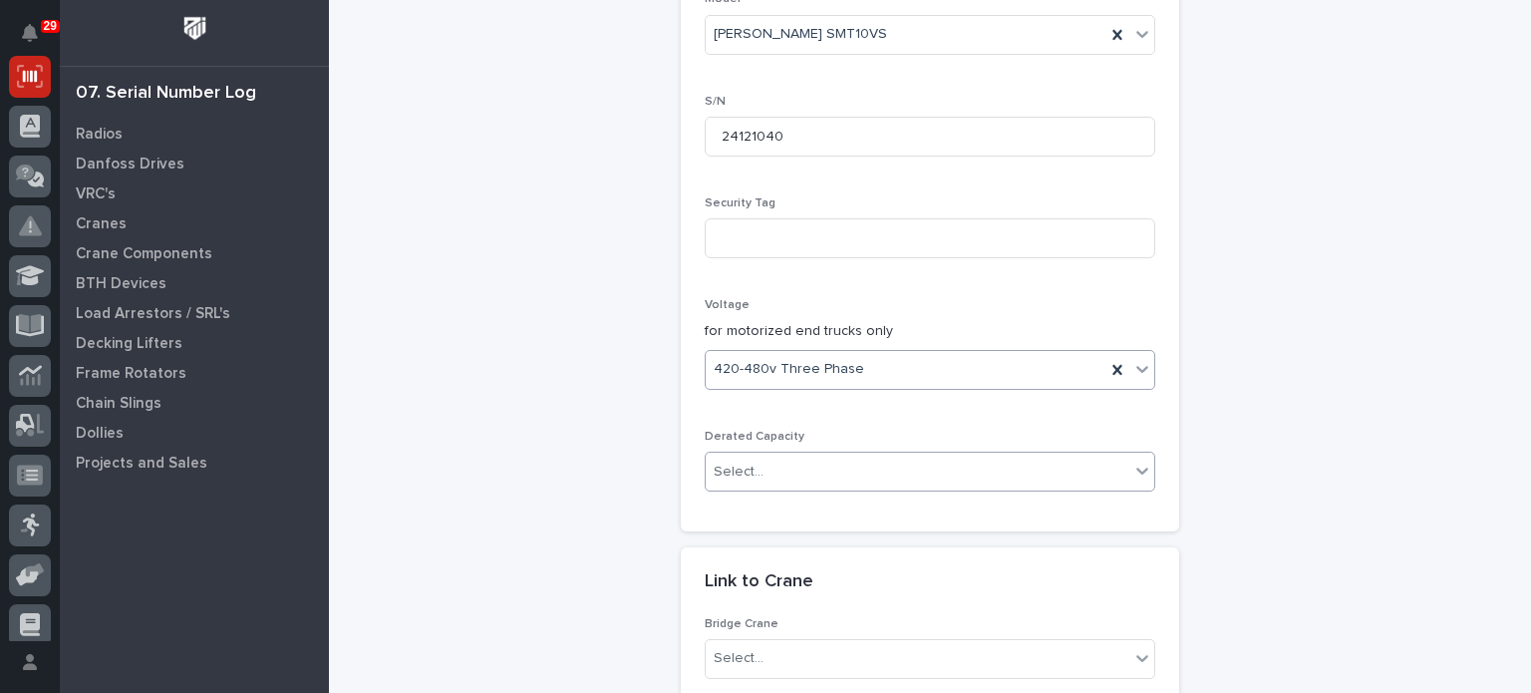
click at [855, 456] on div "Select..." at bounding box center [918, 472] width 424 height 33
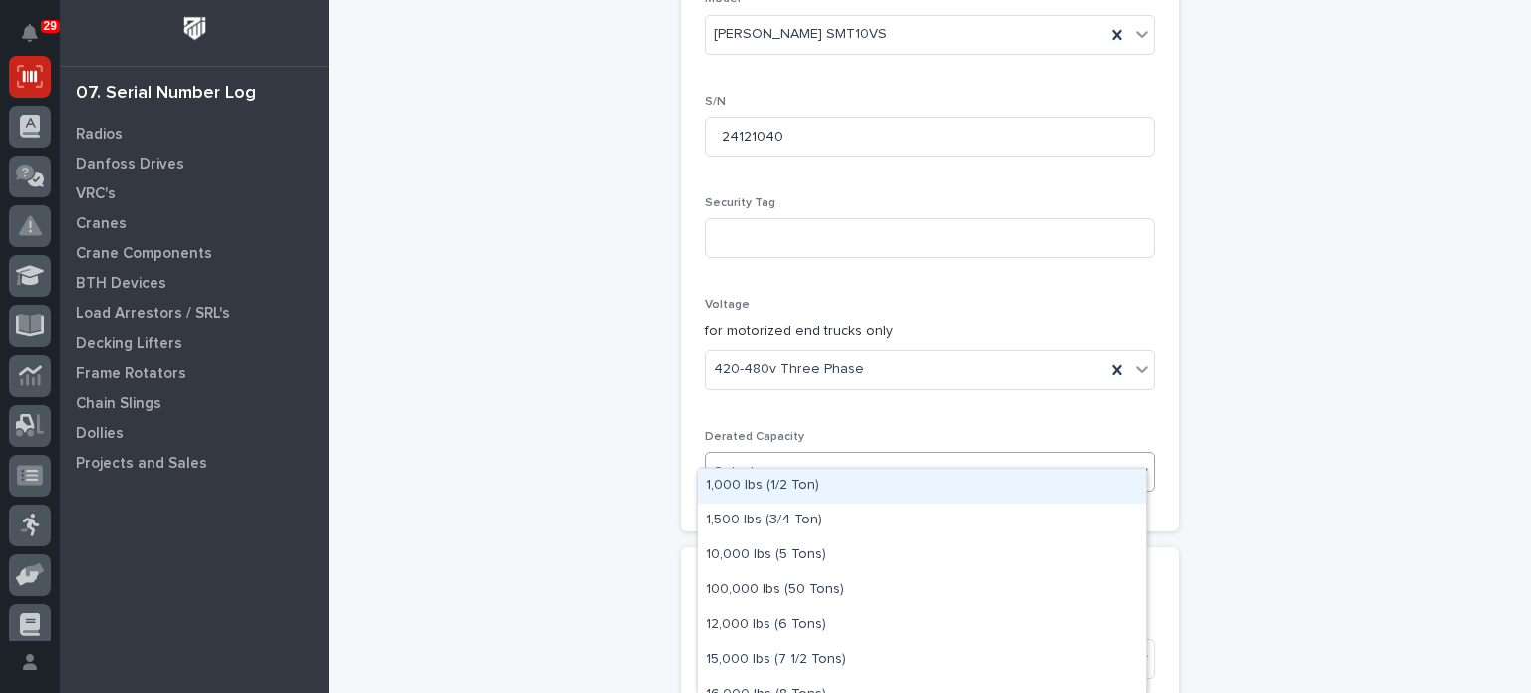
click at [1354, 388] on div "Trolleys: add new Loading... Saving… Loading... Saving… Loading... Saving… Poin…" at bounding box center [930, 202] width 977 height 1537
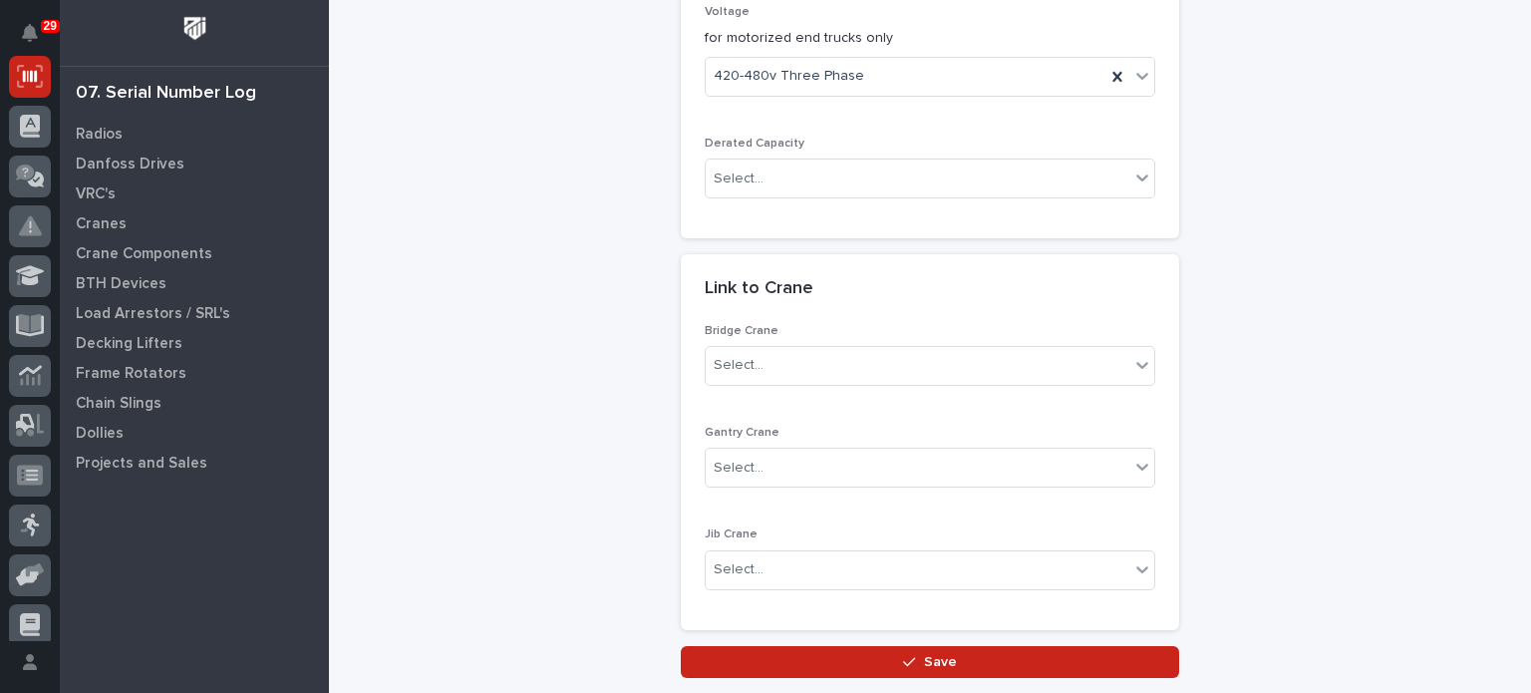
scroll to position [863, 0]
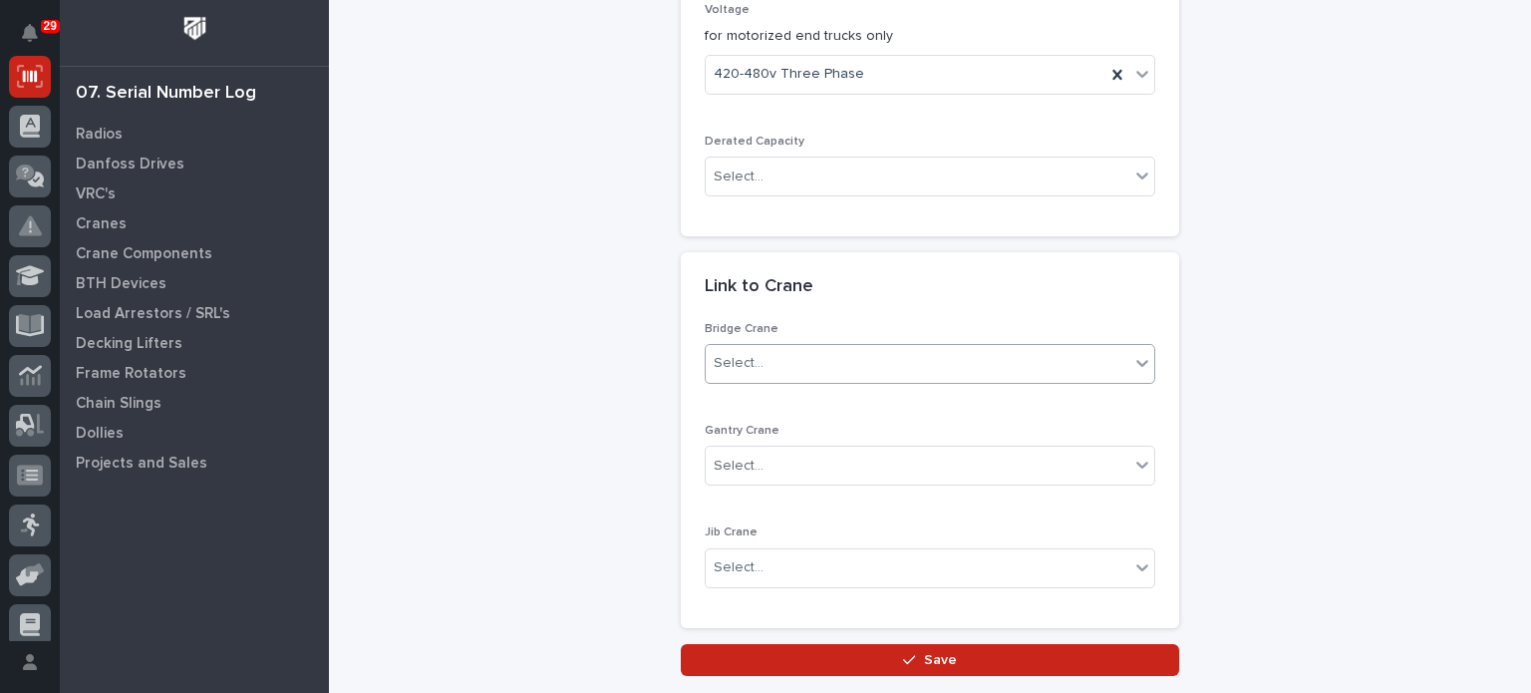
click at [1140, 353] on icon at bounding box center [1143, 363] width 20 height 20
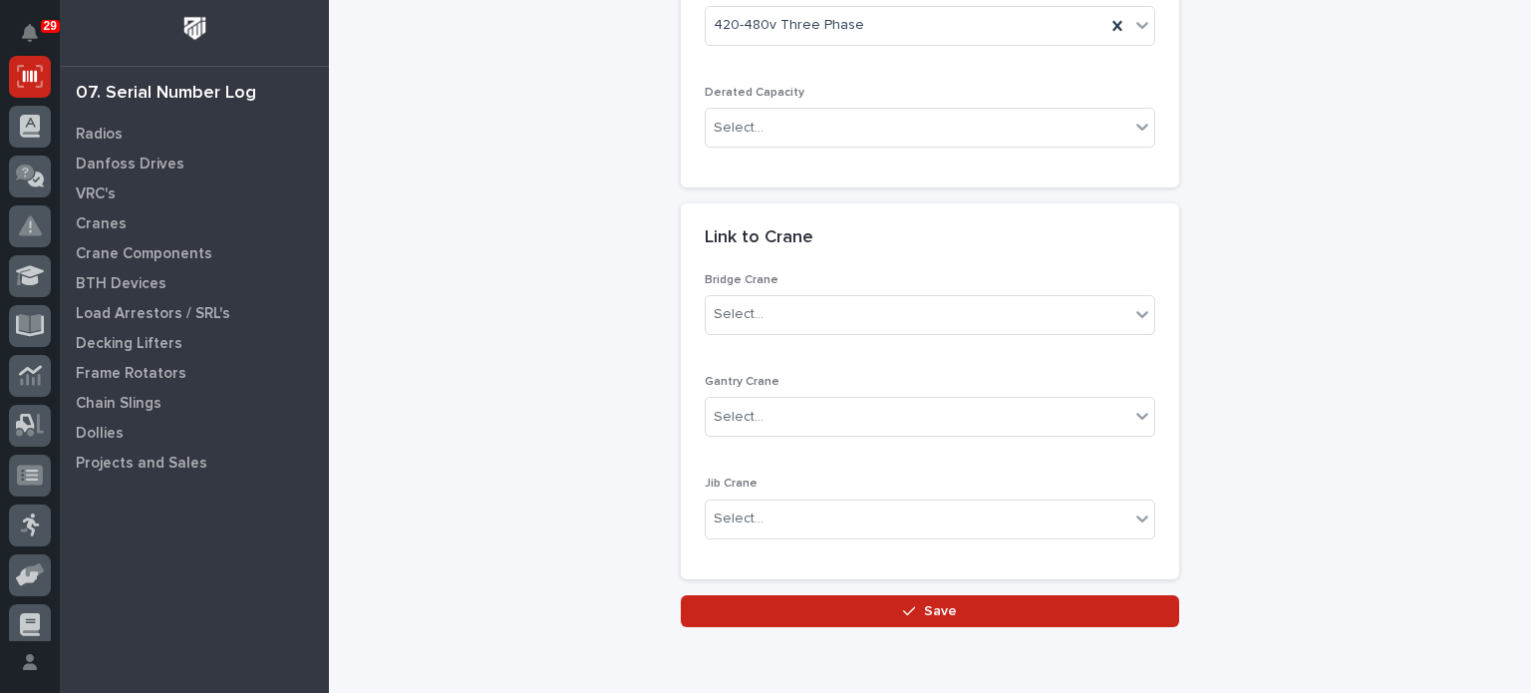
scroll to position [925, 0]
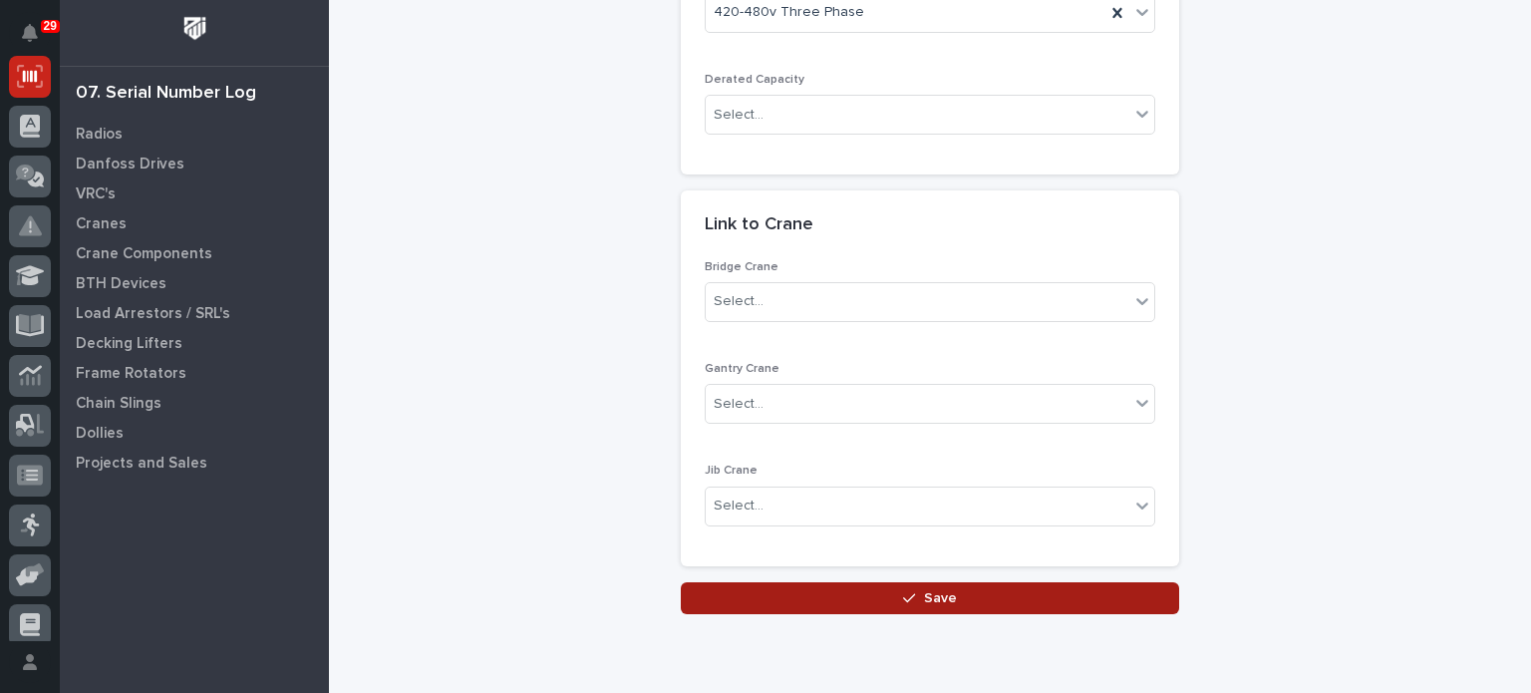
click at [972, 582] on button "Save" at bounding box center [930, 598] width 499 height 32
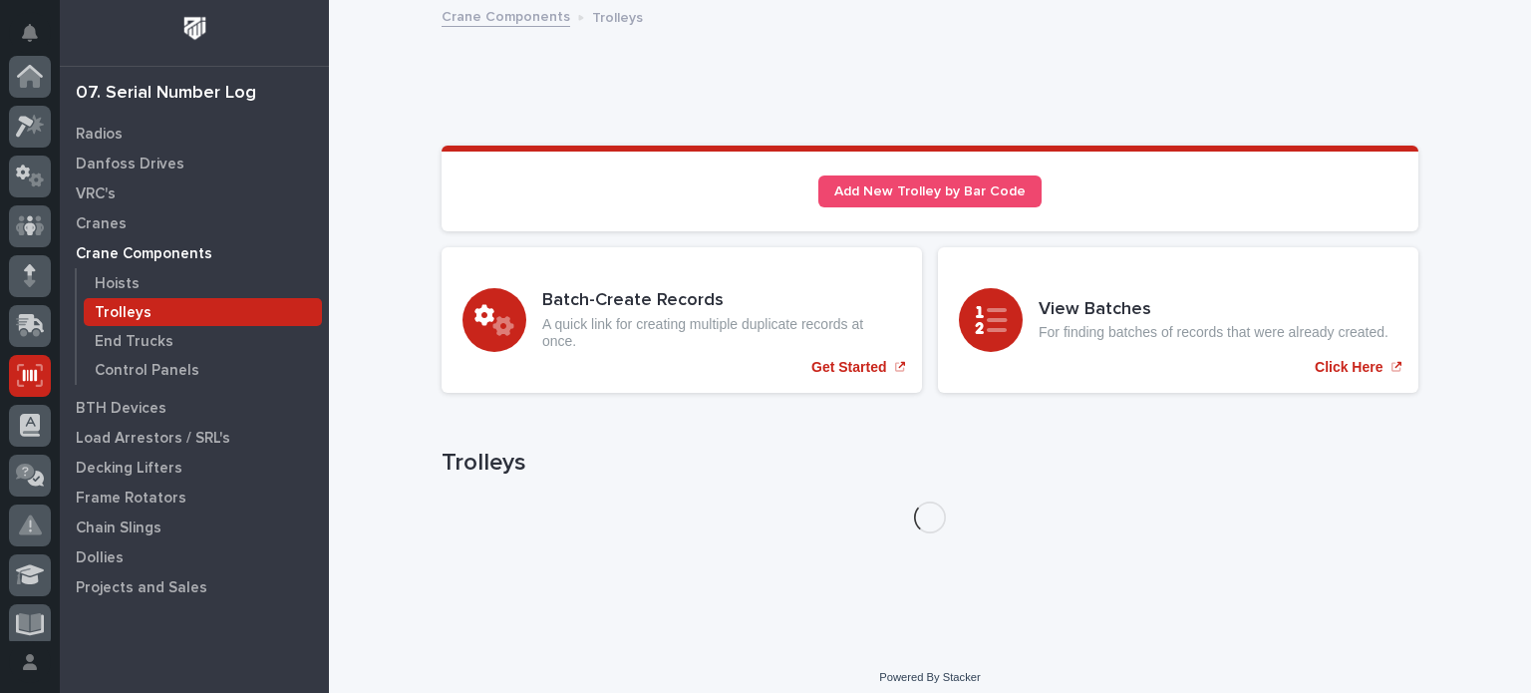
scroll to position [299, 0]
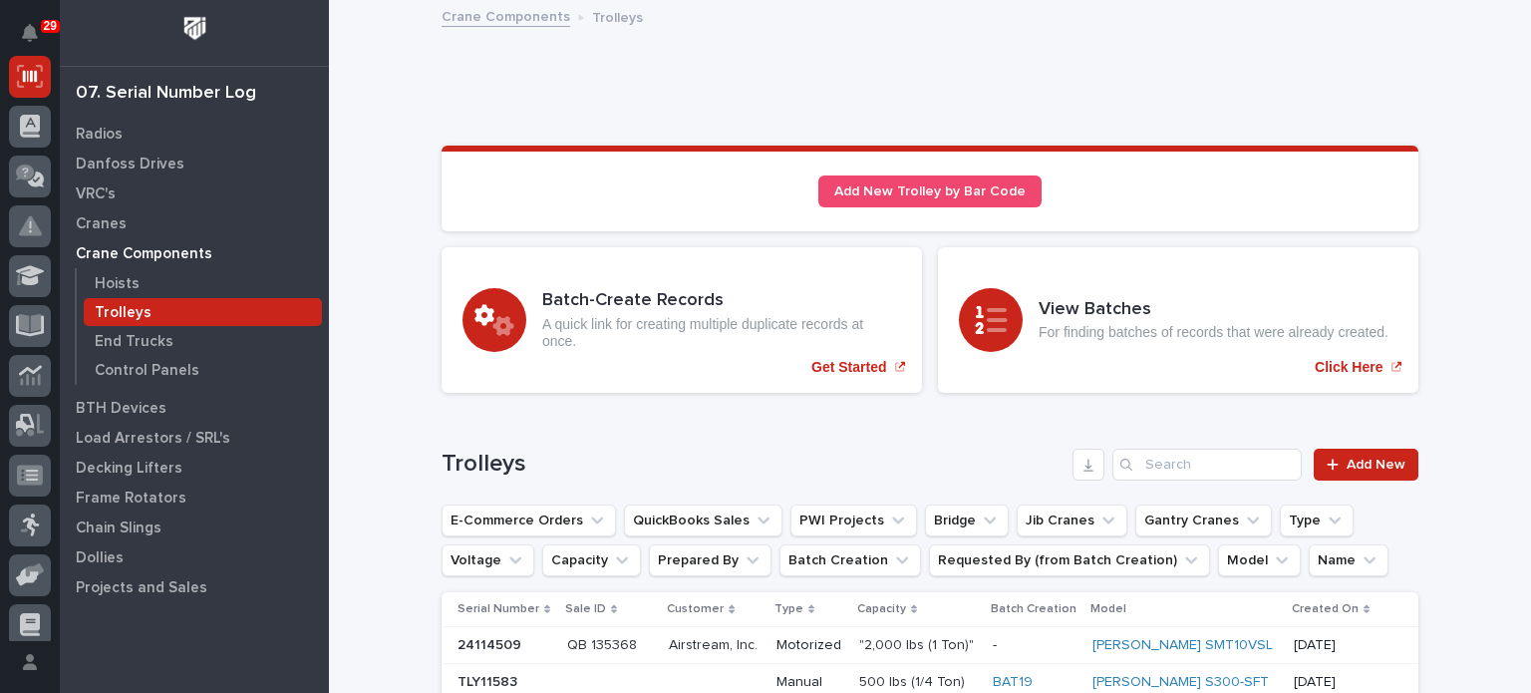
click at [972, 575] on ul "E-Commerce Orders QuickBooks Sales PWI Projects Bridge Jib Cranes Gantry Cranes…" at bounding box center [930, 541] width 985 height 80
click at [1153, 470] on input "Search" at bounding box center [1207, 465] width 189 height 32
